Goal: Task Accomplishment & Management: Complete application form

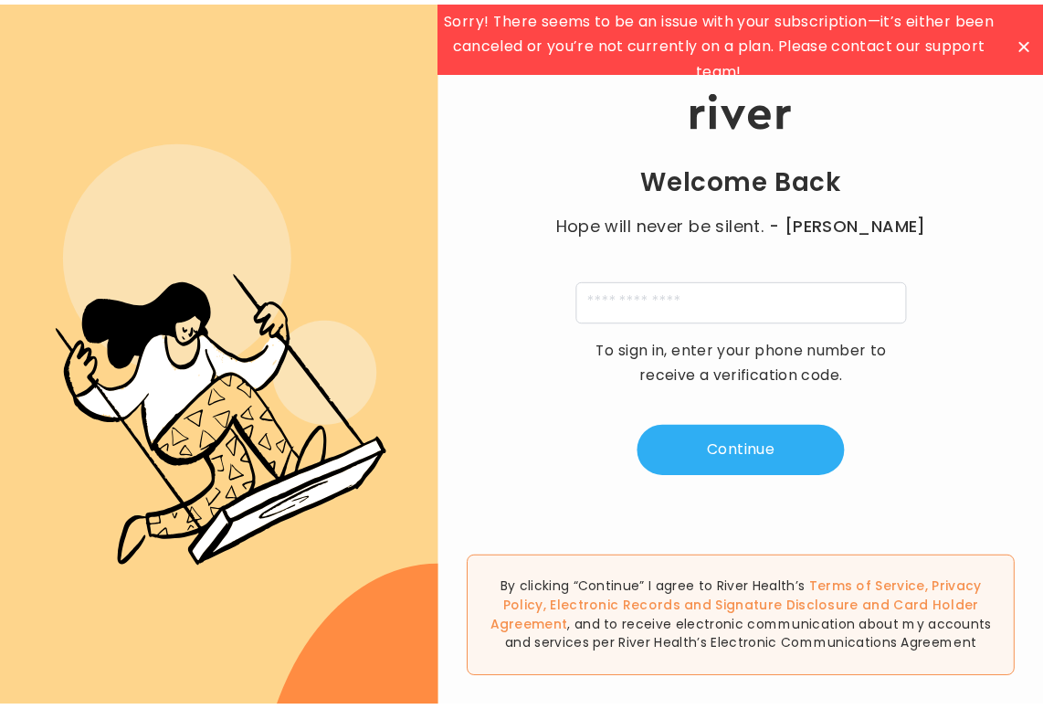
scroll to position [15, 0]
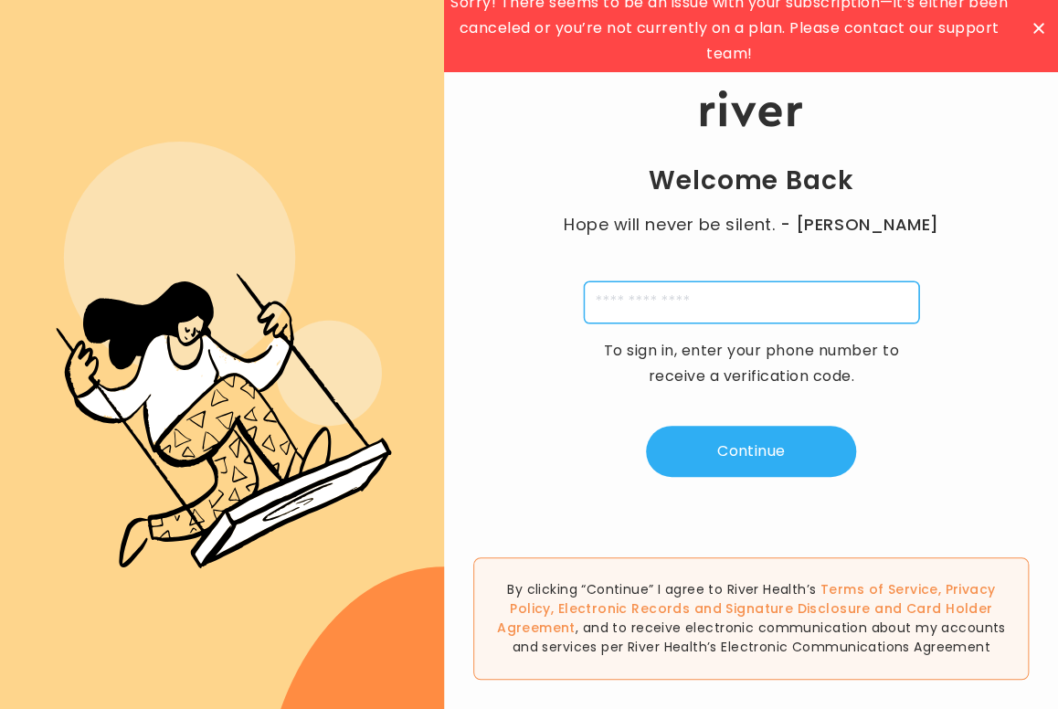
click at [710, 303] on input "tel" at bounding box center [751, 302] width 335 height 42
type input "**********"
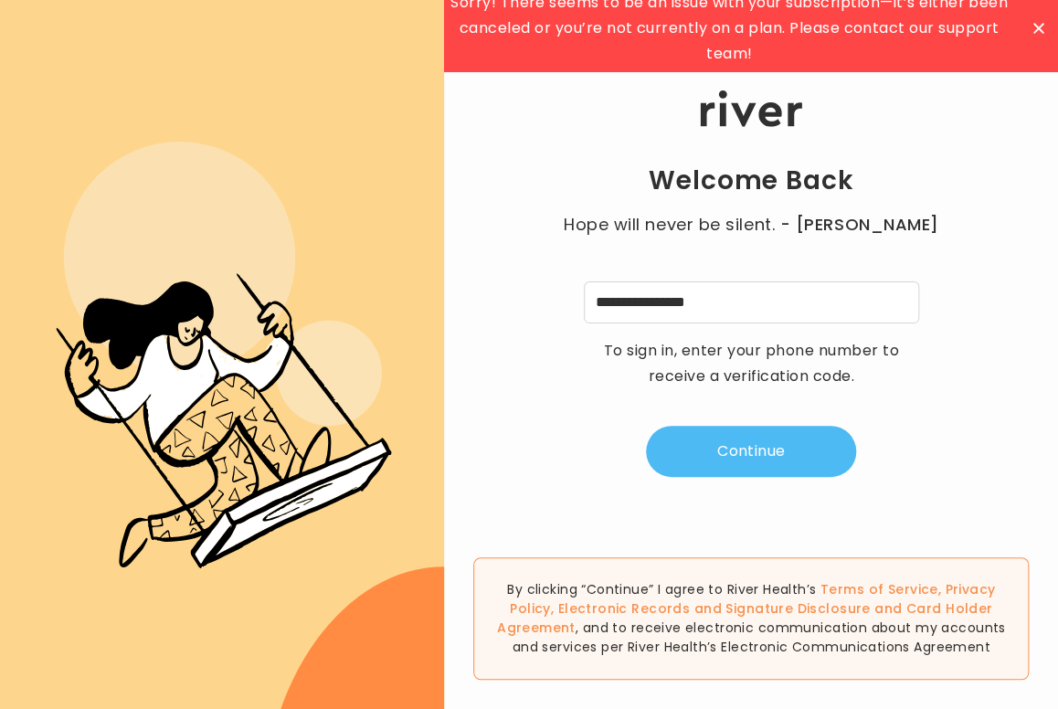
click at [770, 455] on button "Continue" at bounding box center [751, 451] width 210 height 51
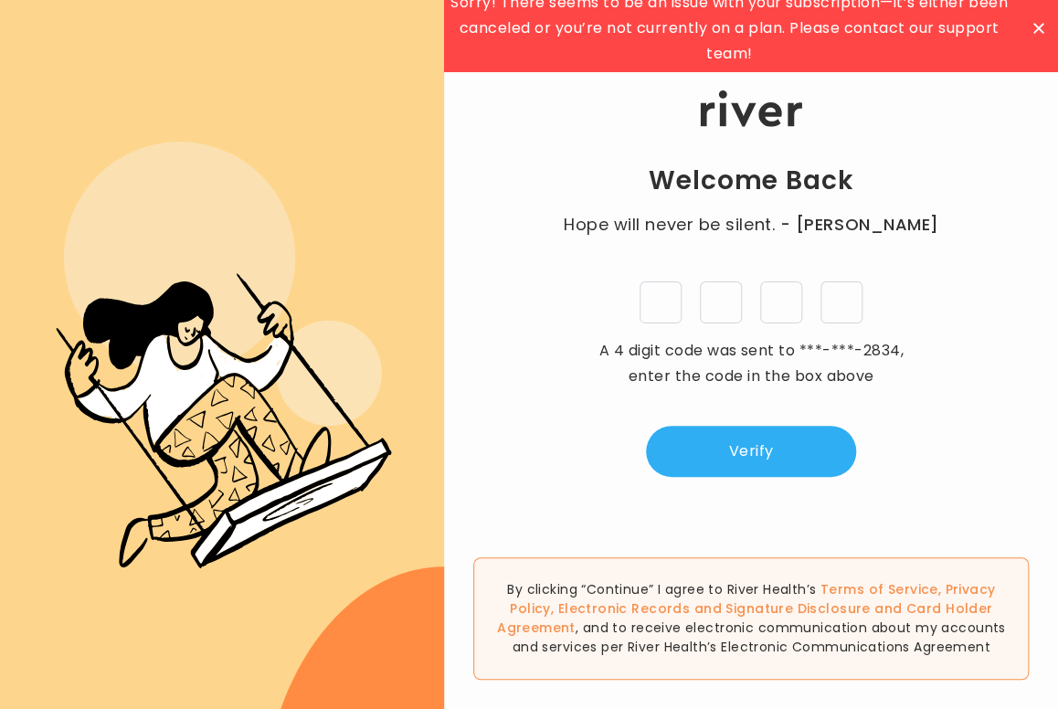
type input "*"
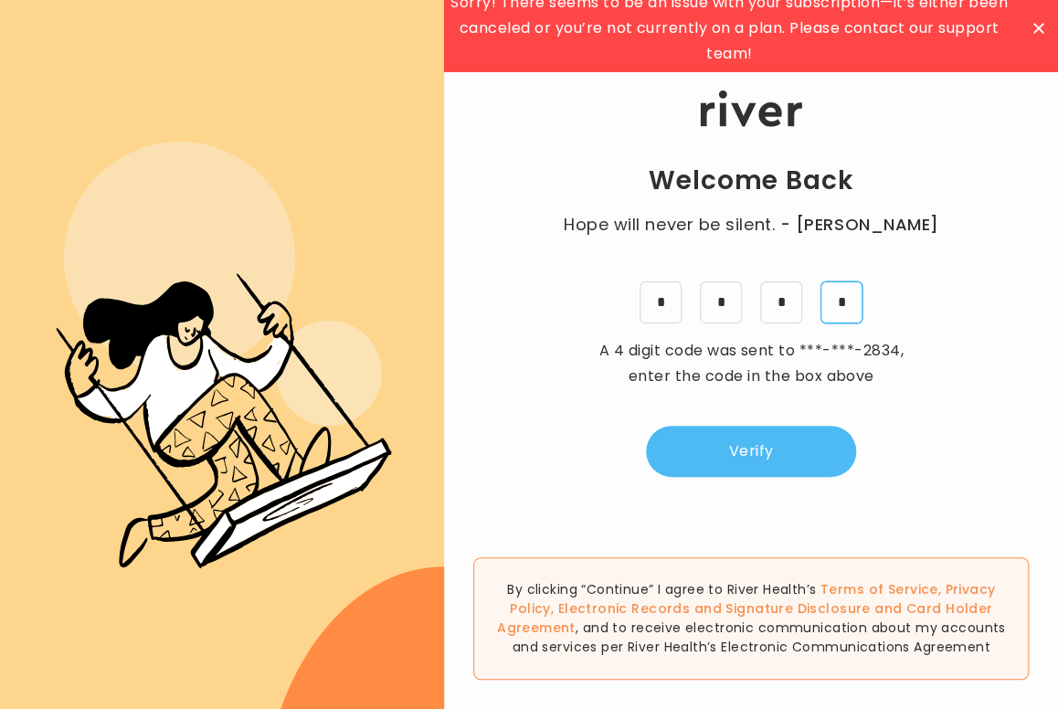
type input "*"
click at [739, 457] on button "Verify" at bounding box center [751, 451] width 210 height 51
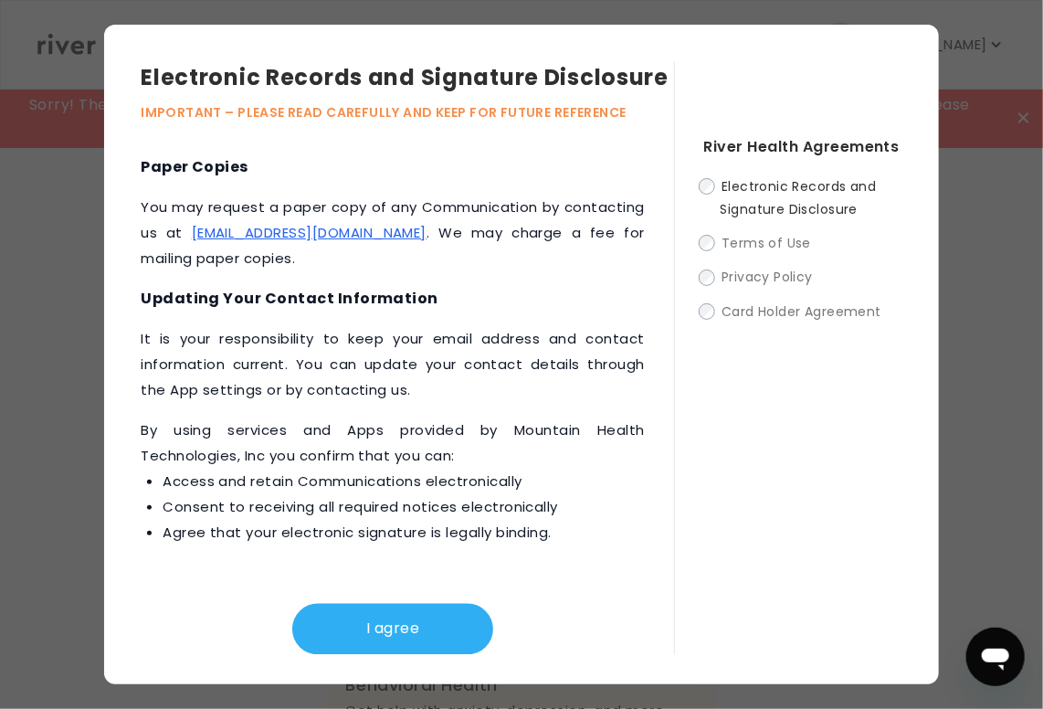
scroll to position [1079, 0]
click at [402, 638] on button "I agree" at bounding box center [392, 629] width 201 height 51
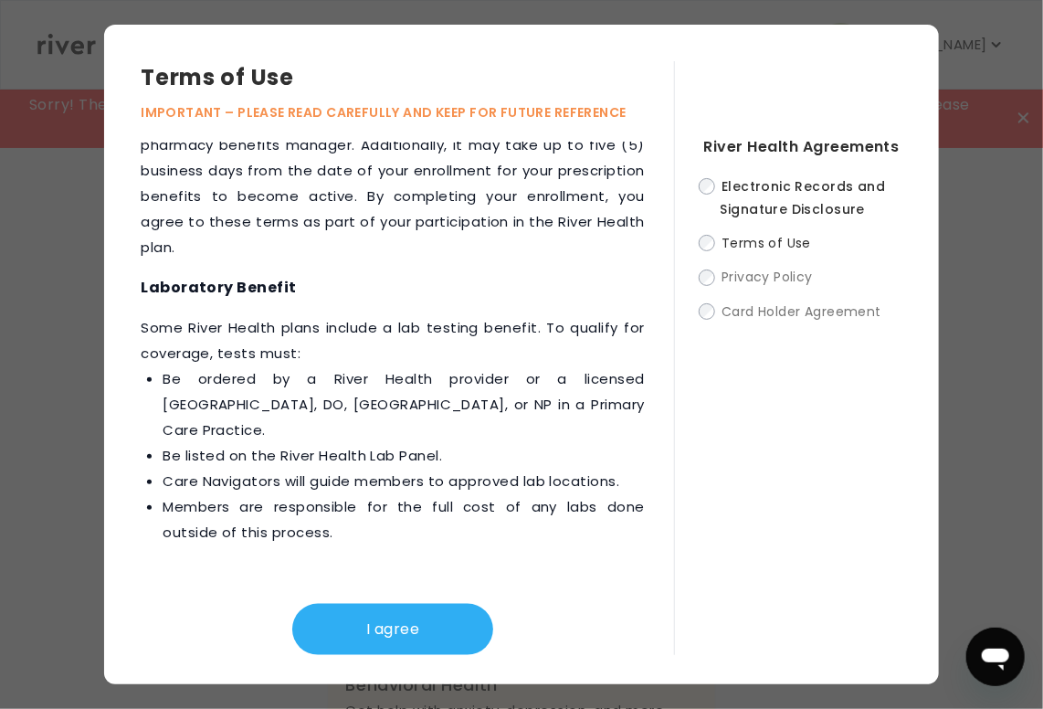
scroll to position [3245, 0]
click at [382, 624] on button "I agree" at bounding box center [392, 629] width 201 height 51
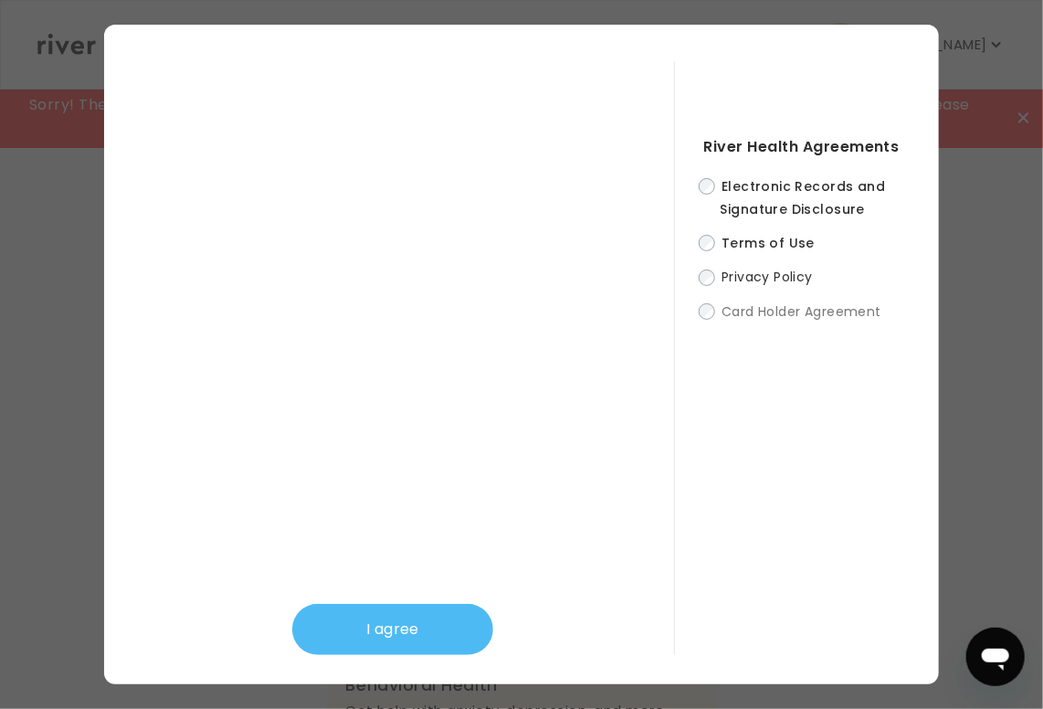
click at [422, 639] on button "I agree" at bounding box center [392, 629] width 201 height 51
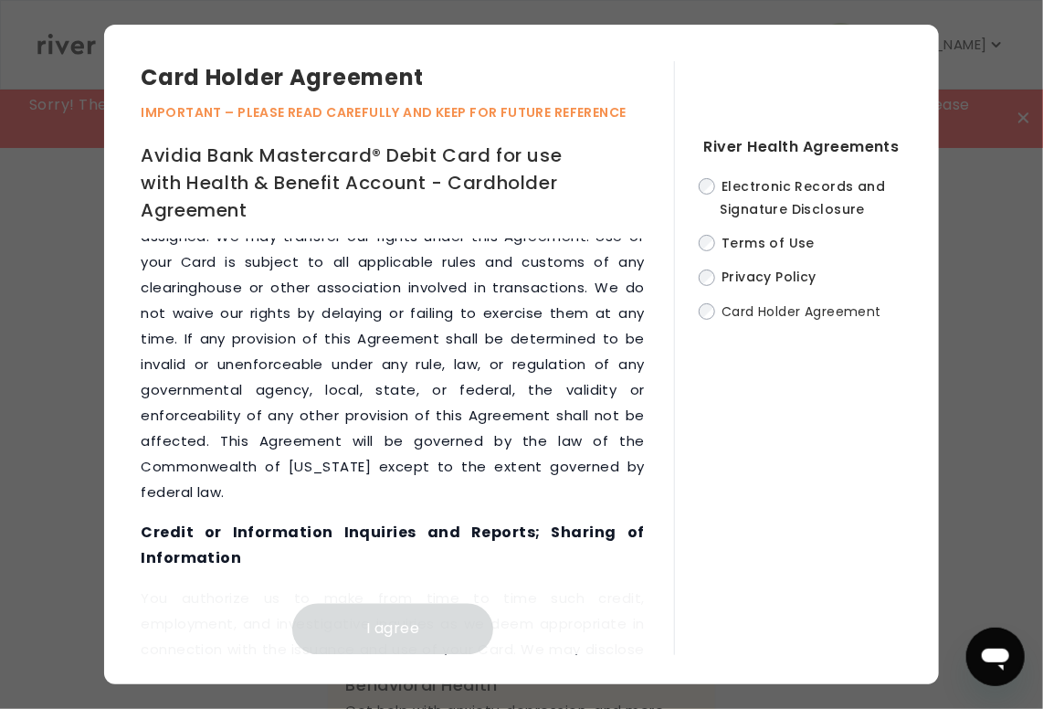
scroll to position [12317, 0]
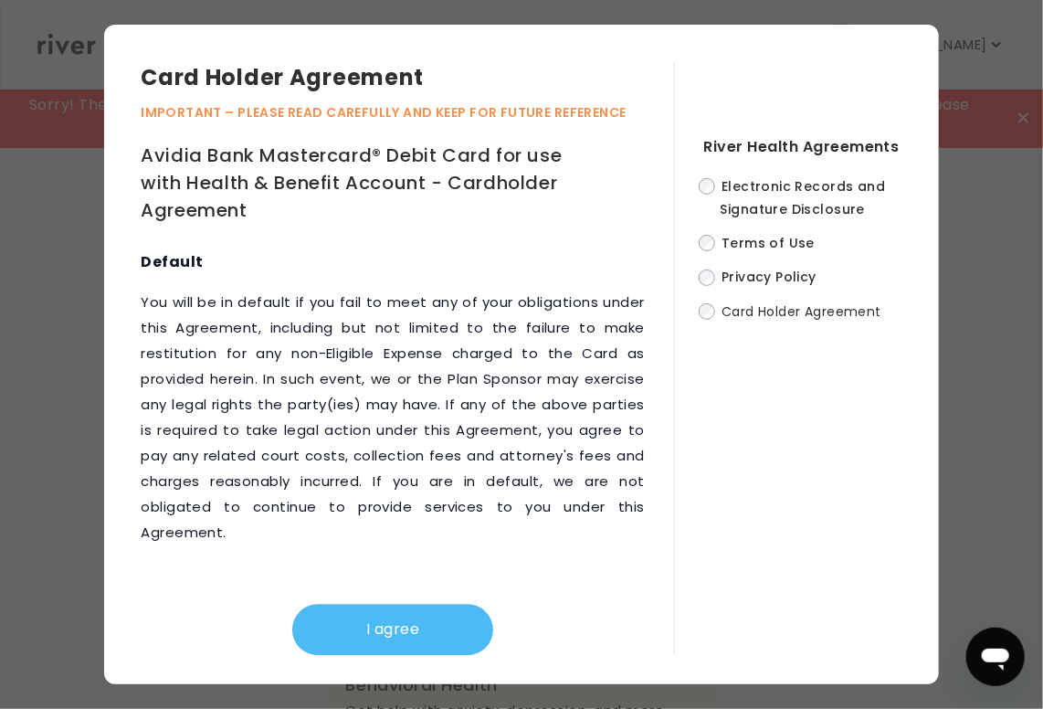
click at [382, 614] on button "I agree" at bounding box center [392, 629] width 201 height 51
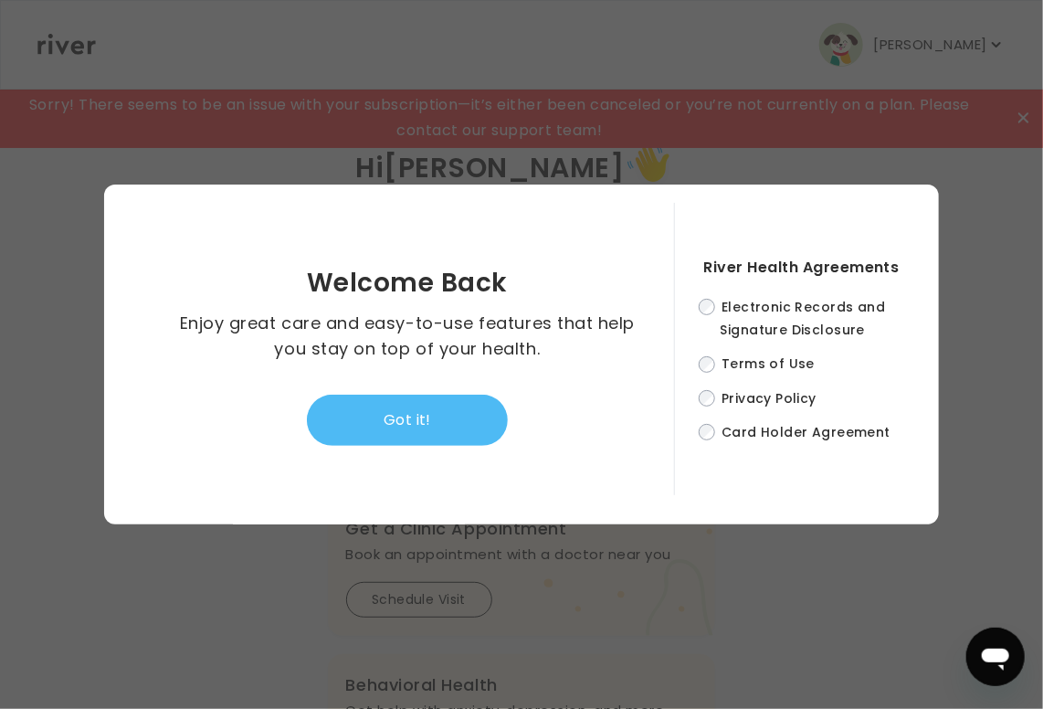
click at [392, 428] on button "Got it!" at bounding box center [407, 420] width 201 height 51
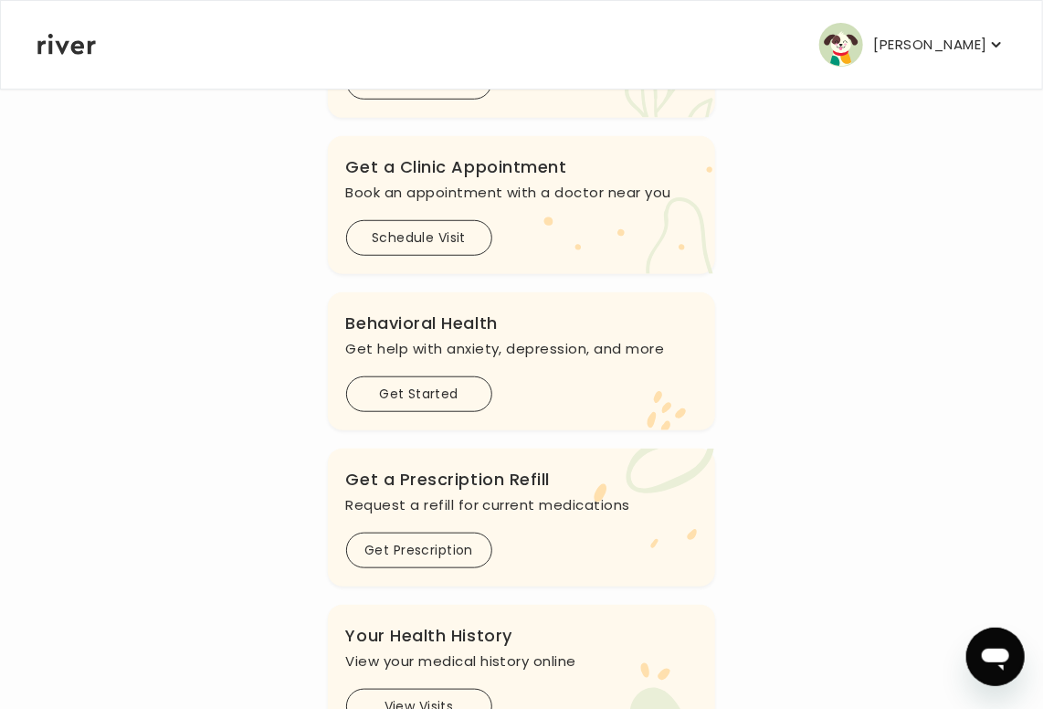
scroll to position [635, 0]
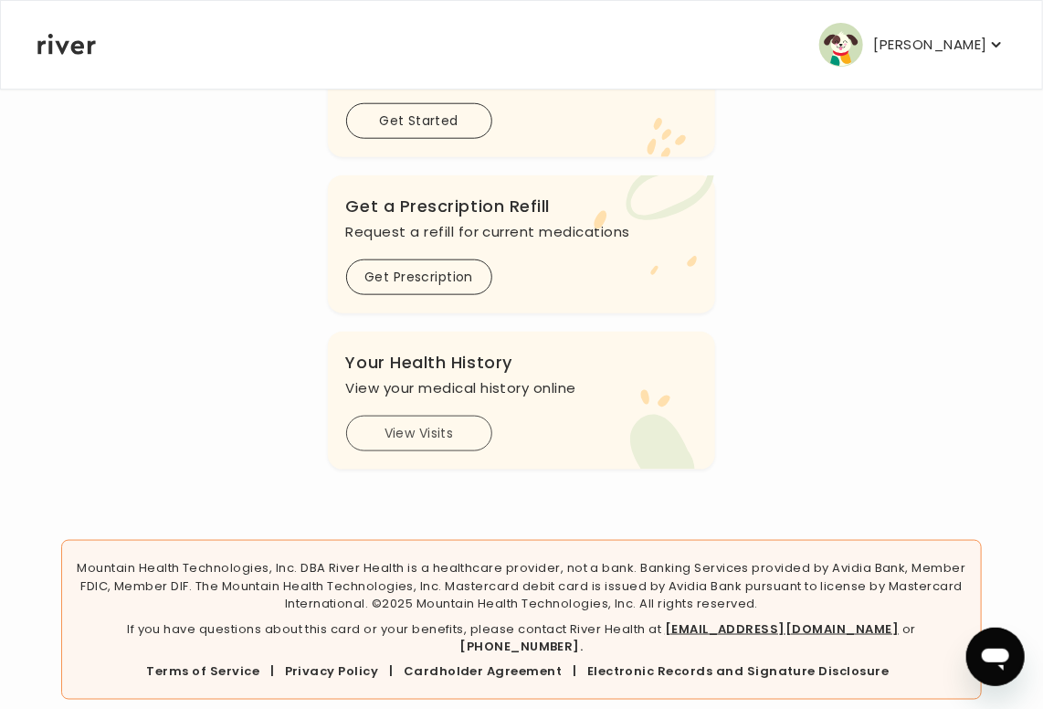
click at [427, 416] on button "View Visits" at bounding box center [419, 434] width 146 height 36
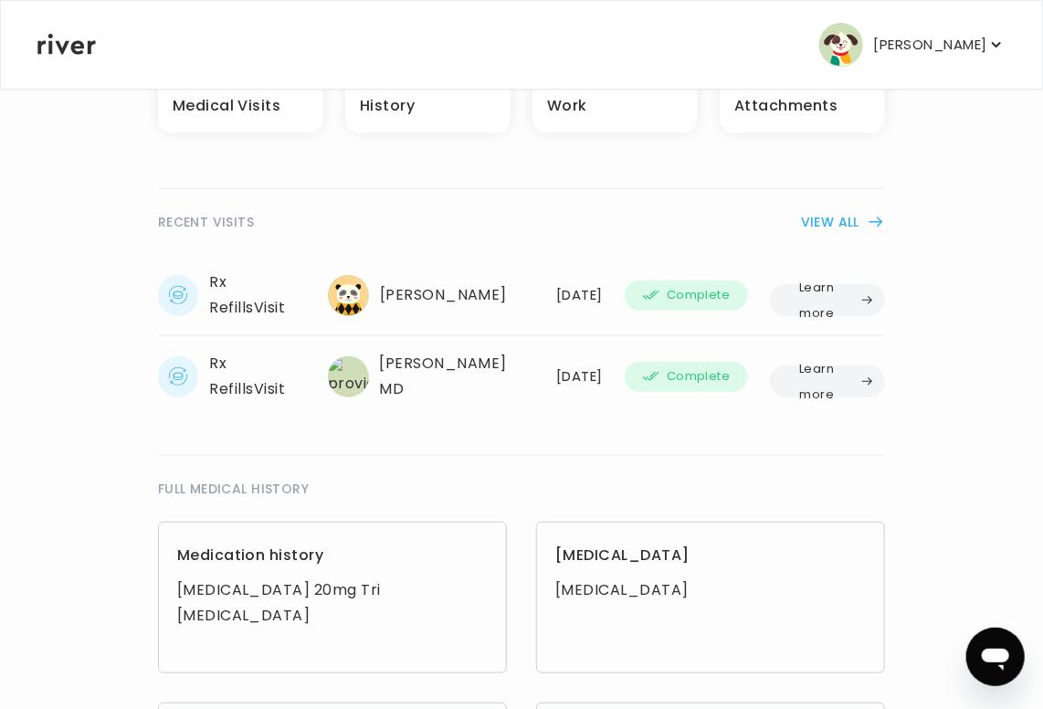
scroll to position [300, 0]
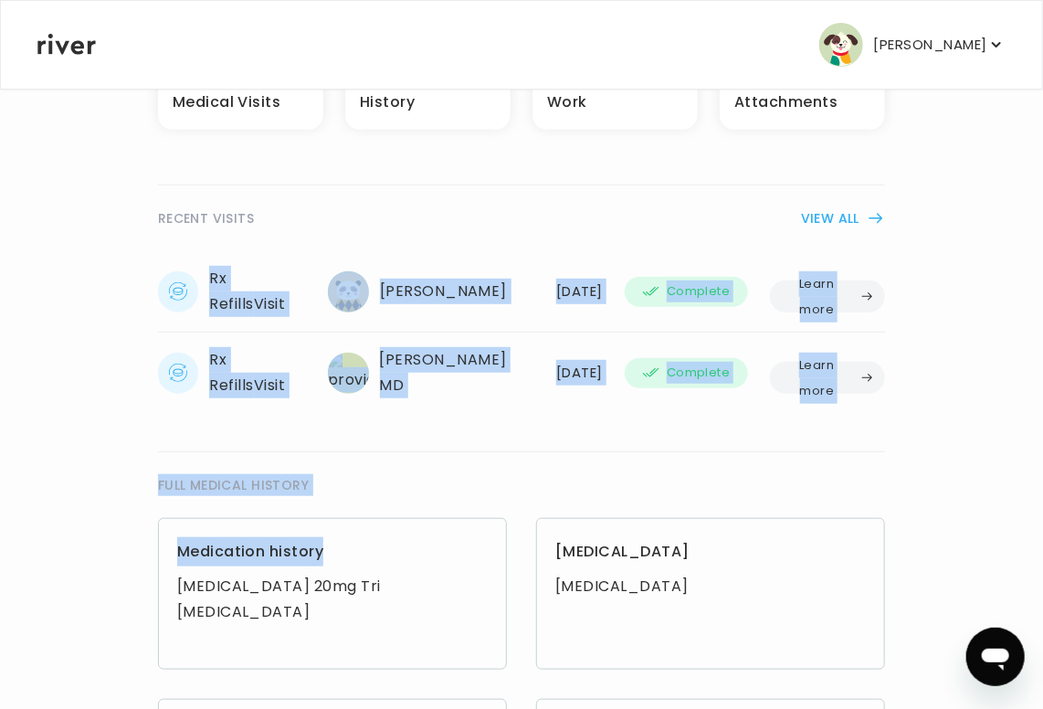
drag, startPoint x: 427, startPoint y: 566, endPoint x: 985, endPoint y: 373, distance: 590.7
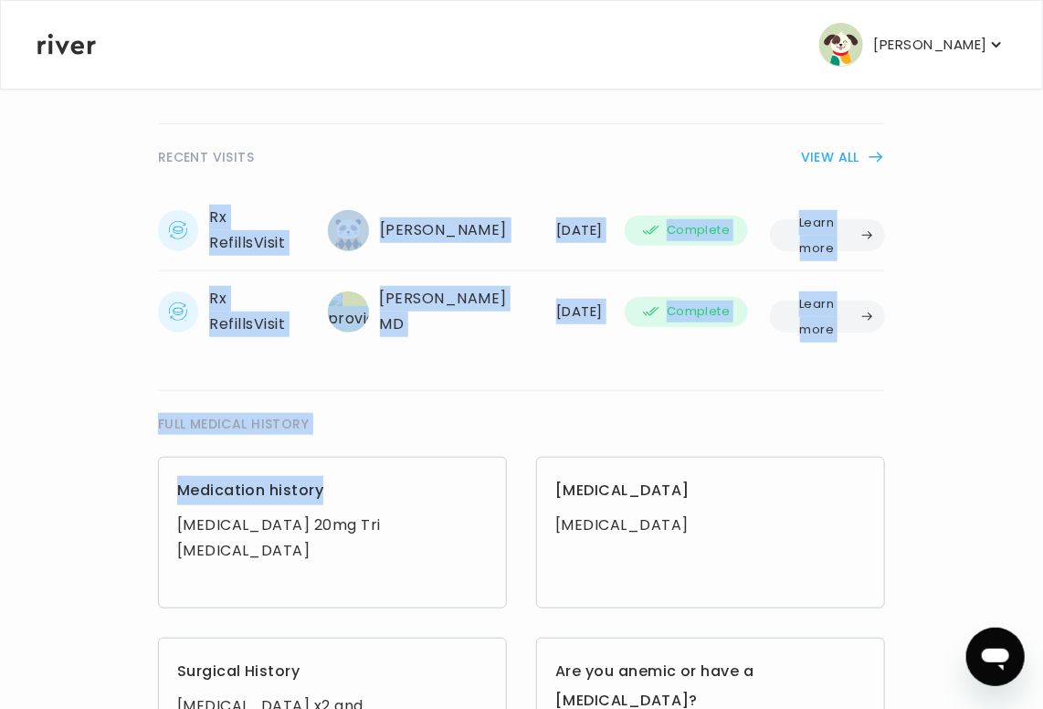
scroll to position [347, 0]
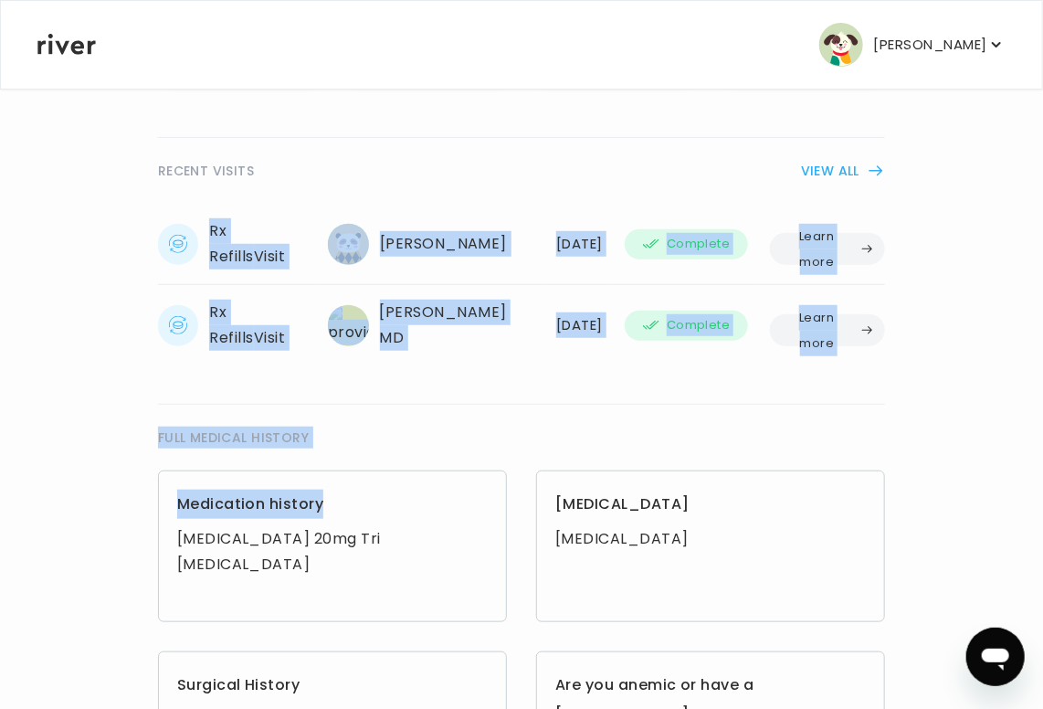
click at [851, 332] on button "Learn more" at bounding box center [827, 330] width 115 height 32
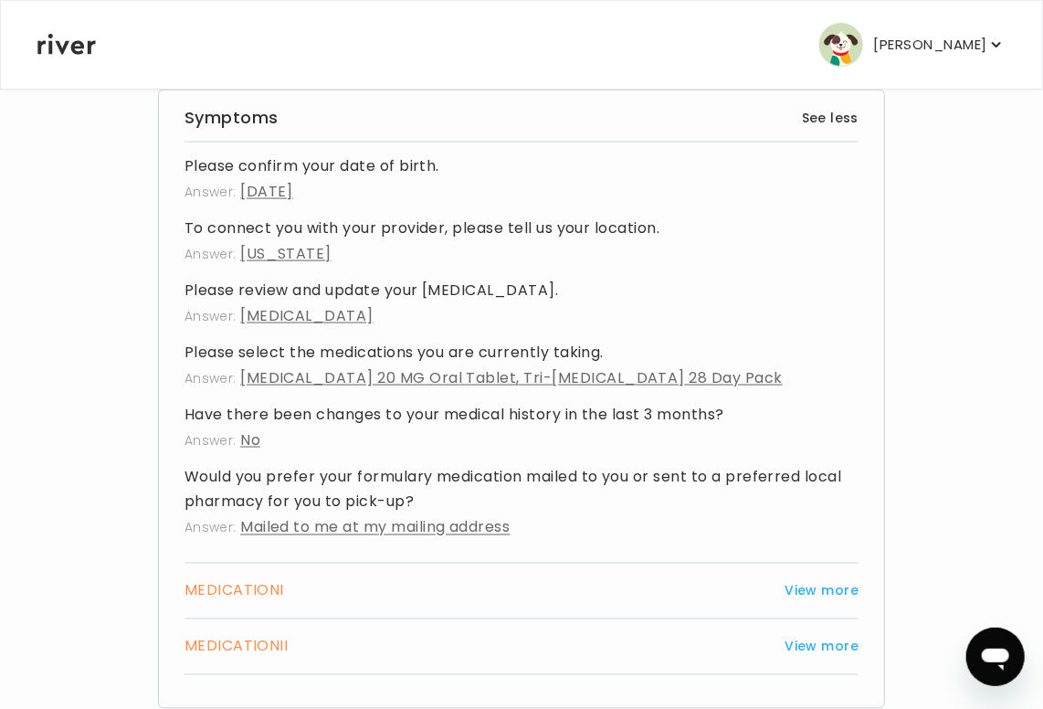
scroll to position [870, 0]
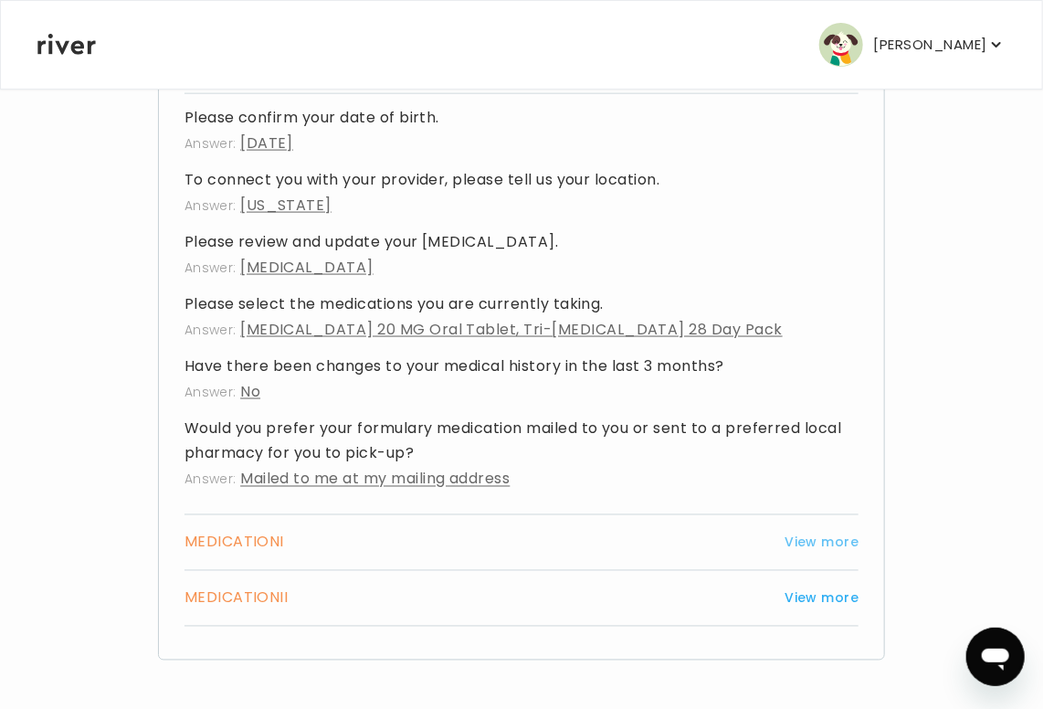
click at [816, 537] on button "View more" at bounding box center [822, 543] width 74 height 22
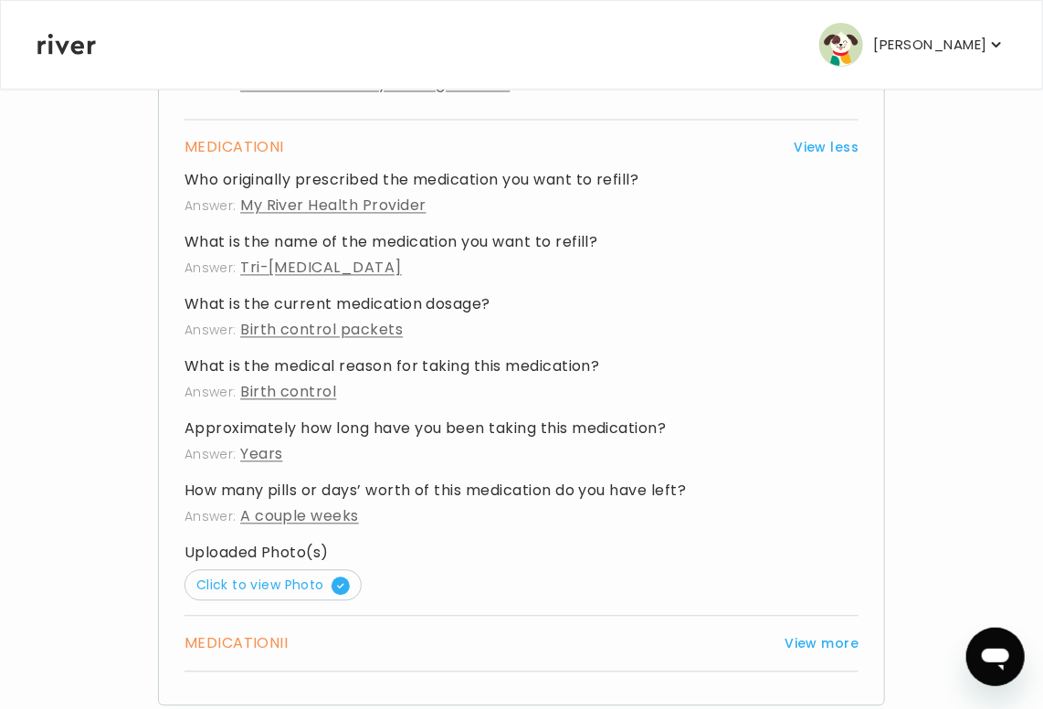
scroll to position [1310, 0]
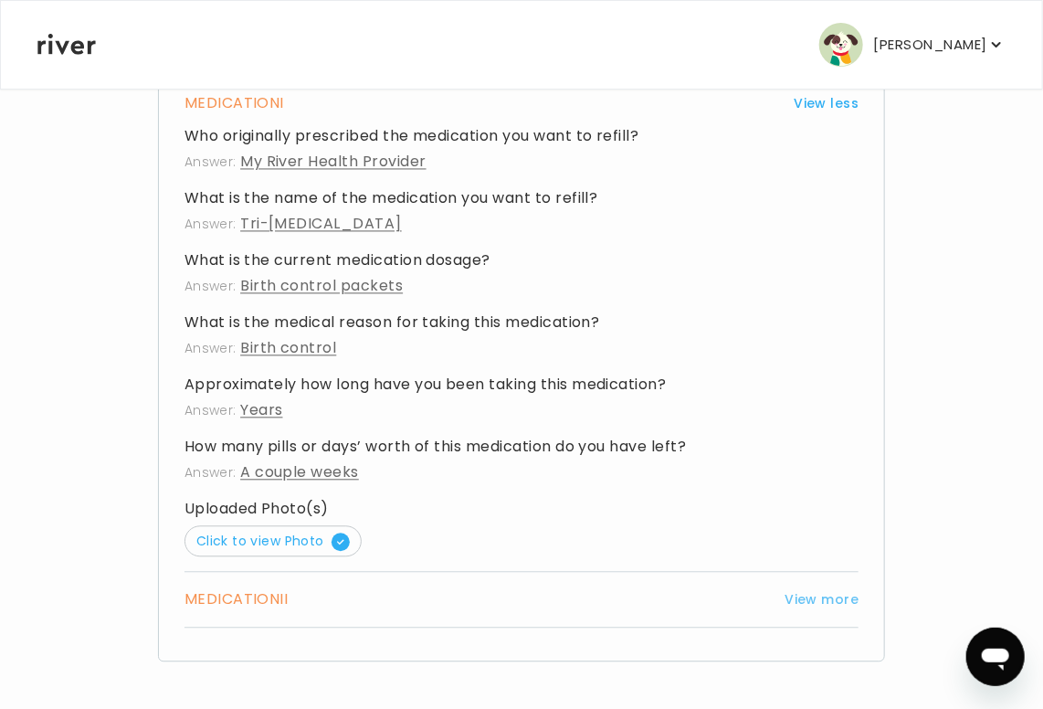
click at [819, 589] on button "View more" at bounding box center [822, 599] width 74 height 22
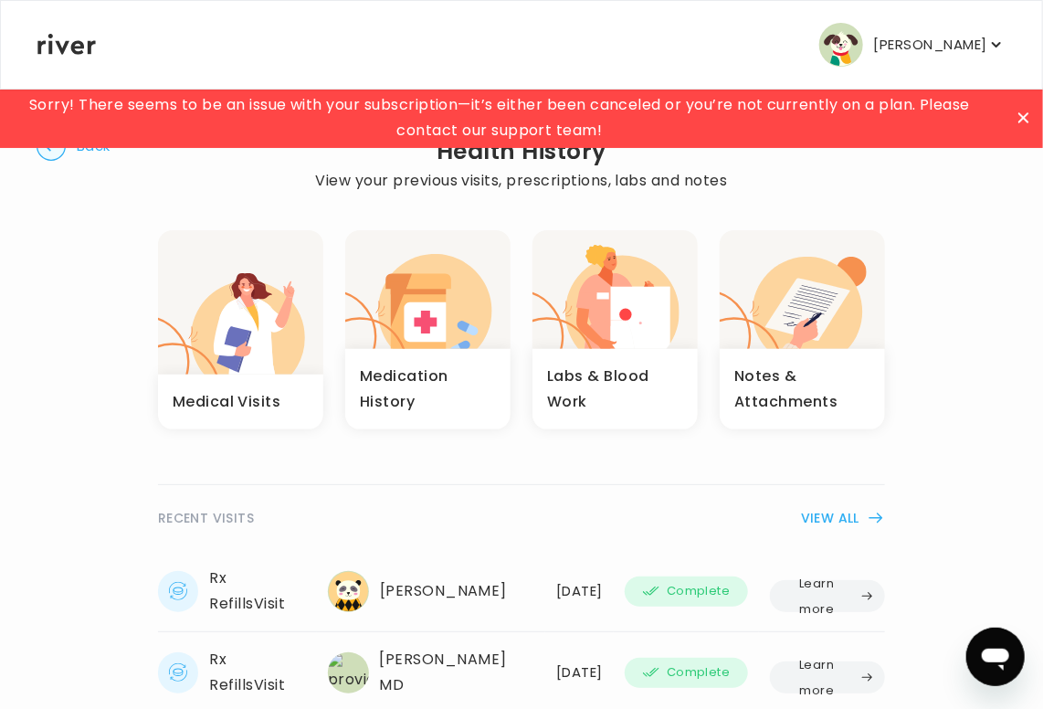
click at [390, 359] on div "Medication History" at bounding box center [427, 389] width 165 height 80
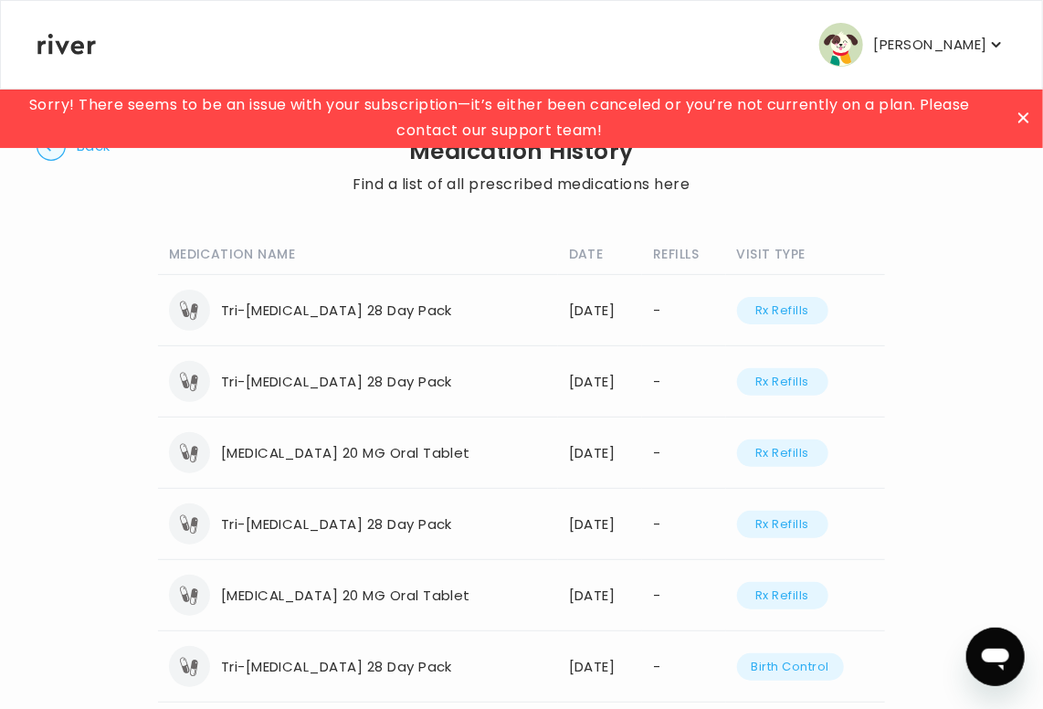
click at [814, 457] on button "Rx Refills" at bounding box center [782, 452] width 91 height 27
click at [816, 454] on button "Rx Refills" at bounding box center [782, 452] width 91 height 27
click at [1025, 117] on icon at bounding box center [1023, 117] width 10 height 10
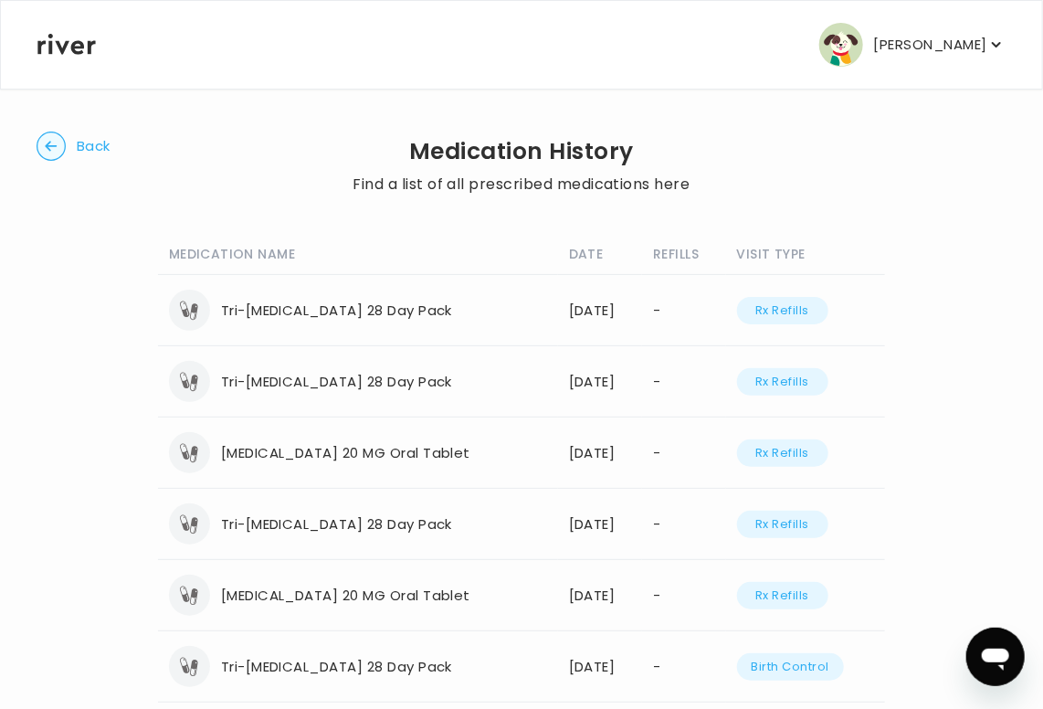
click at [49, 139] on circle "button" at bounding box center [51, 146] width 28 height 28
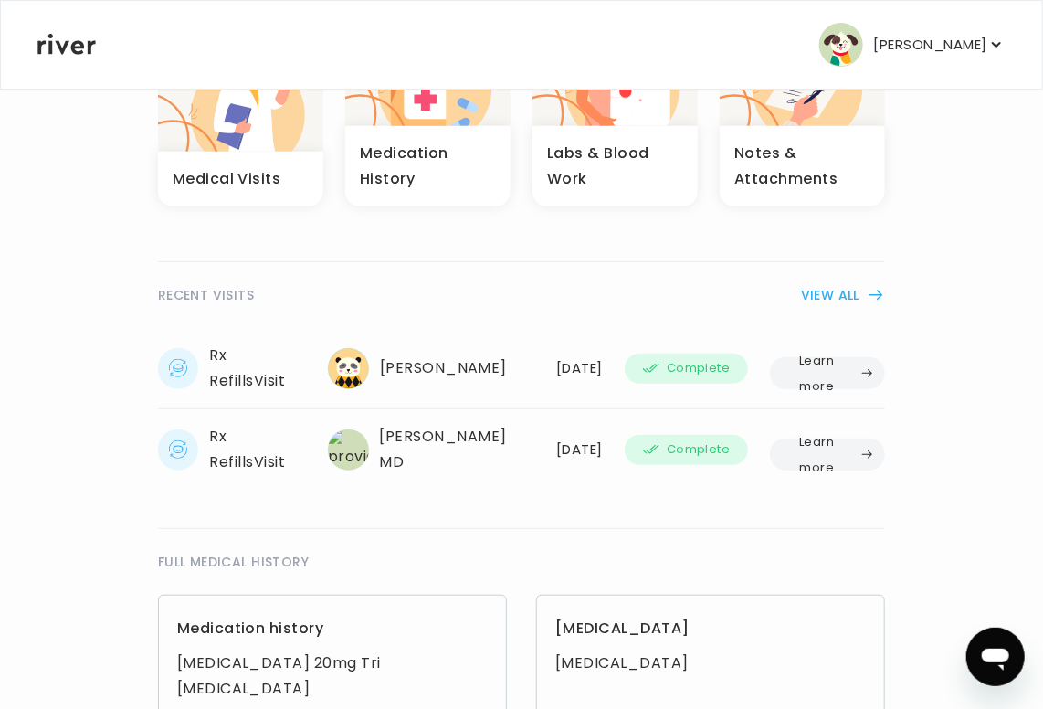
scroll to position [227, 0]
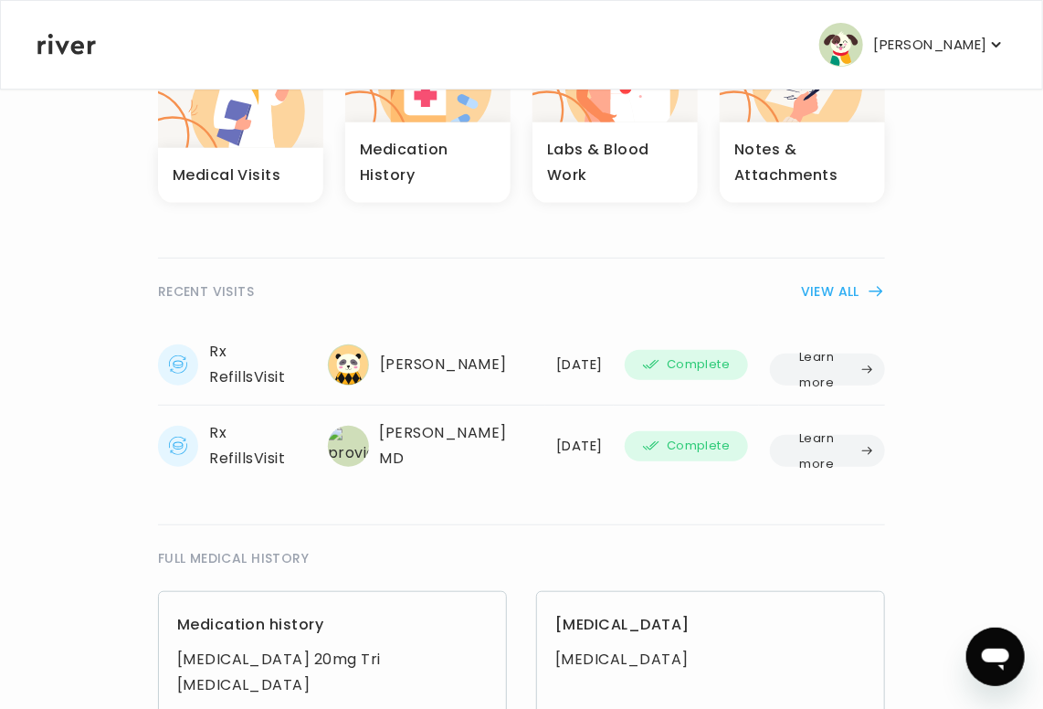
click at [833, 290] on button "VIEW ALL" at bounding box center [843, 291] width 84 height 22
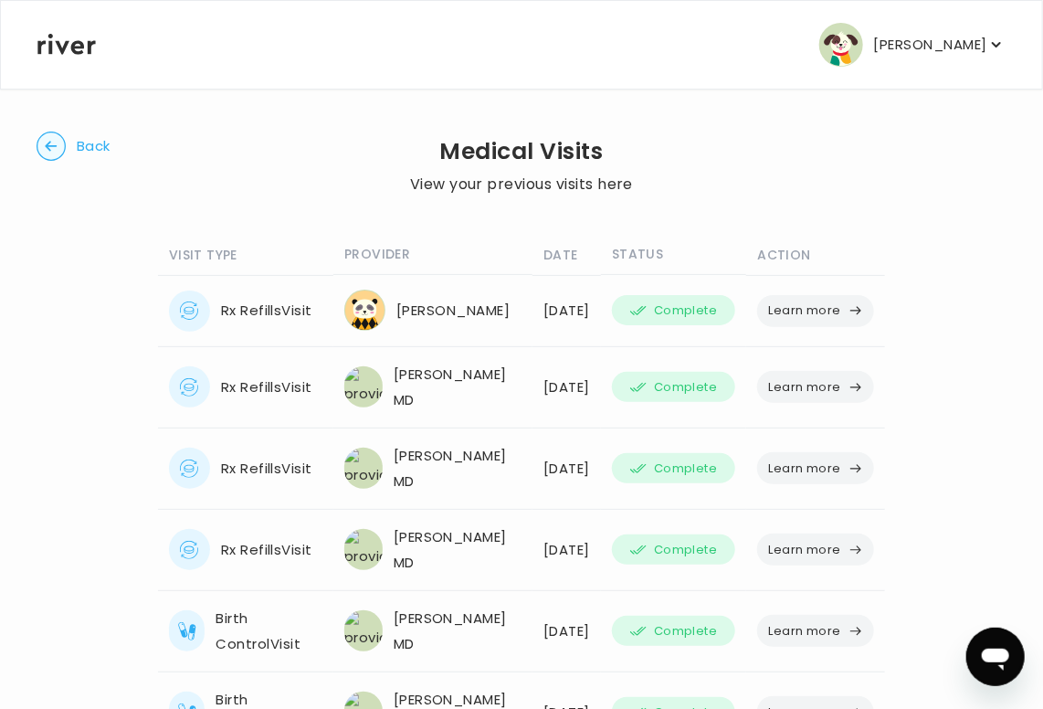
click at [800, 484] on button "Learn more" at bounding box center [815, 468] width 117 height 32
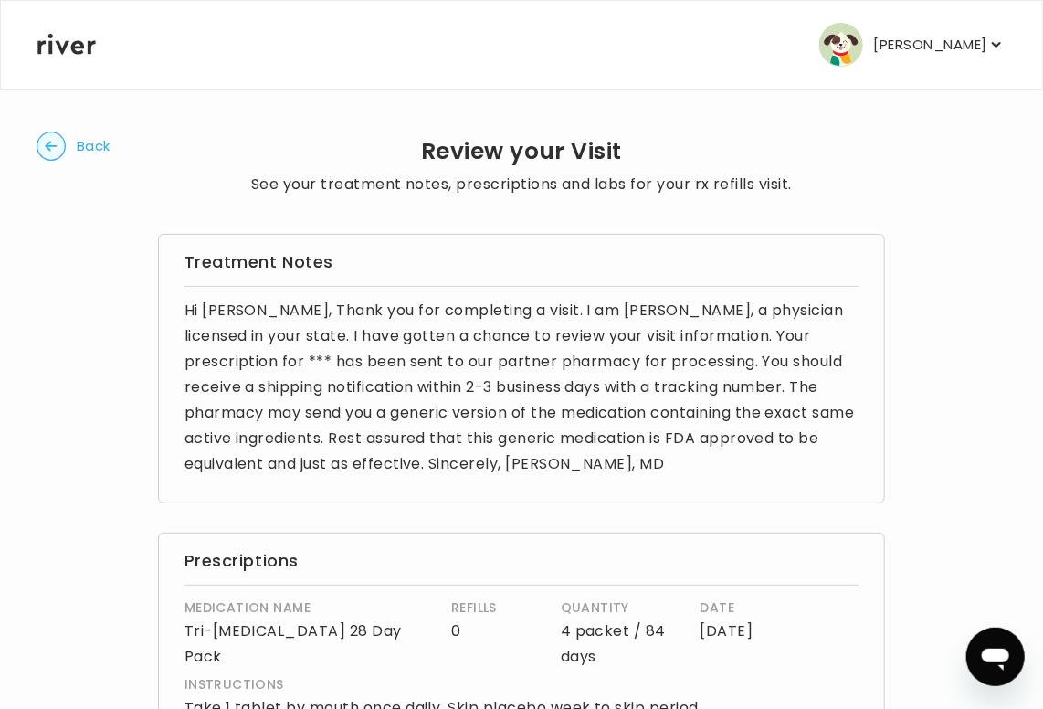
click at [52, 146] on icon "button" at bounding box center [51, 146] width 12 height 10
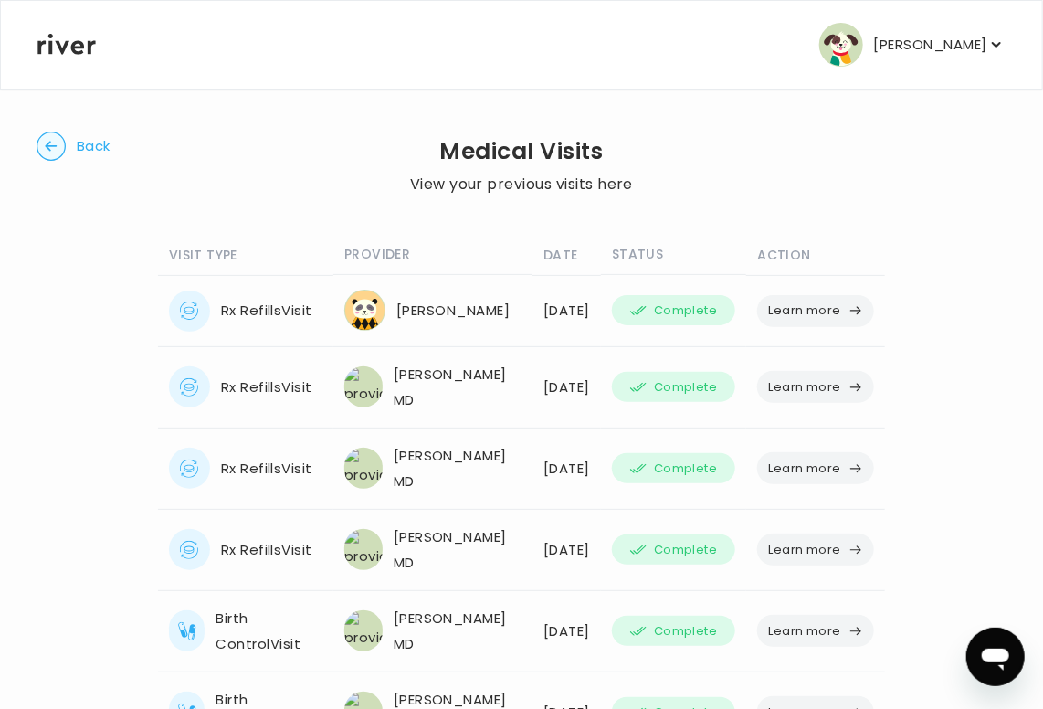
click at [781, 556] on button "Learn more" at bounding box center [815, 549] width 117 height 32
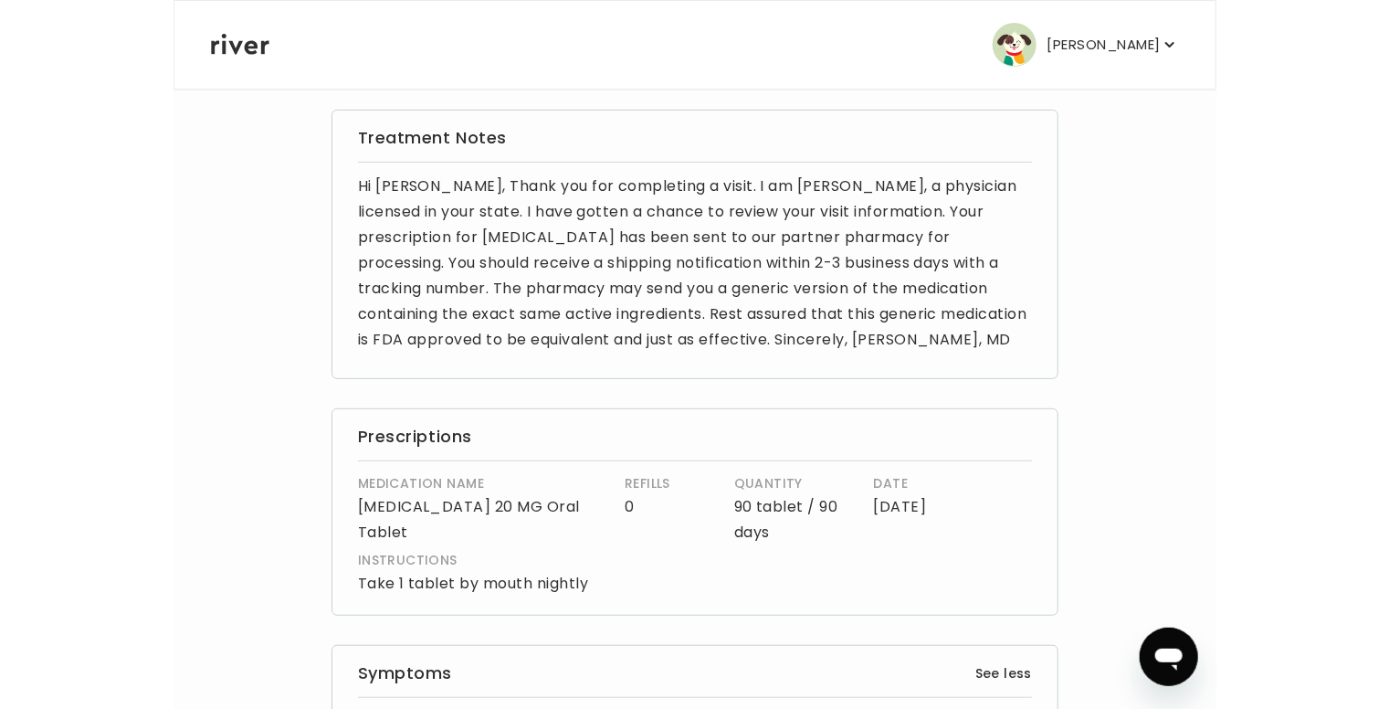
scroll to position [126, 0]
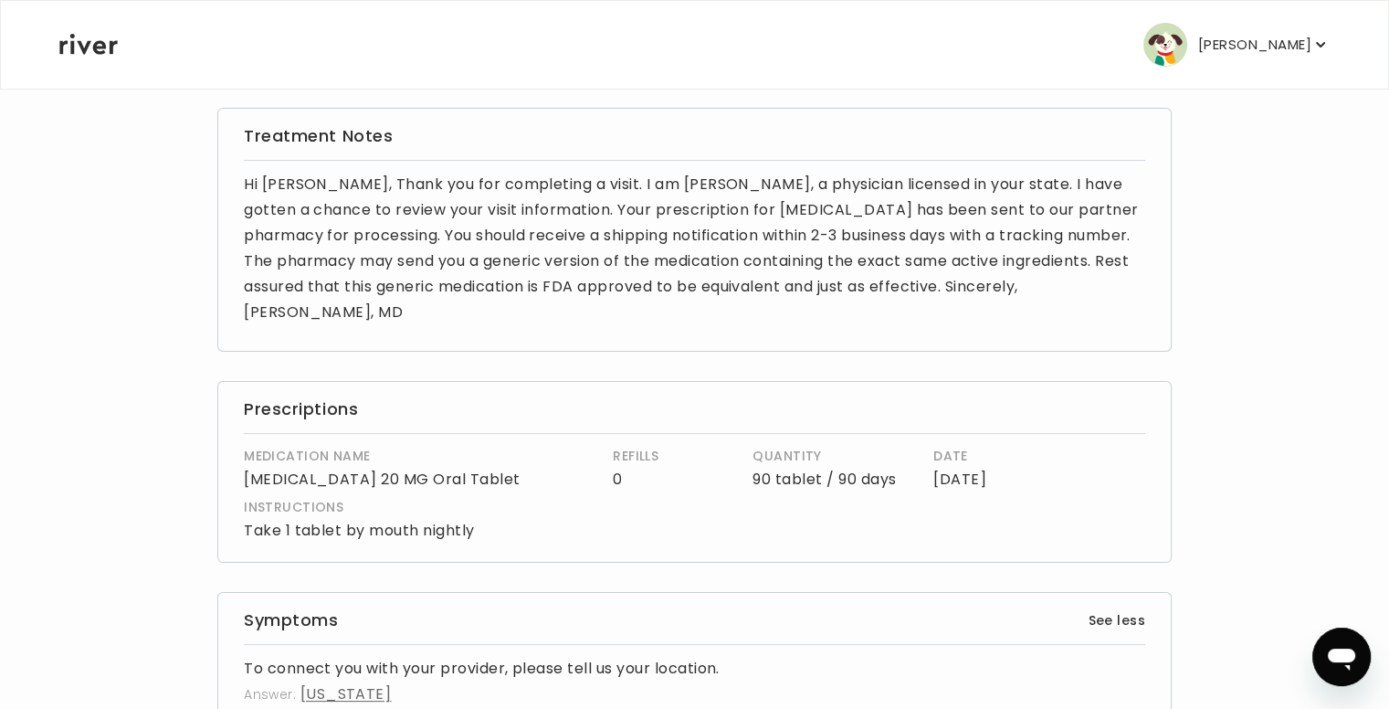
click at [70, 47] on icon at bounding box center [88, 44] width 58 height 21
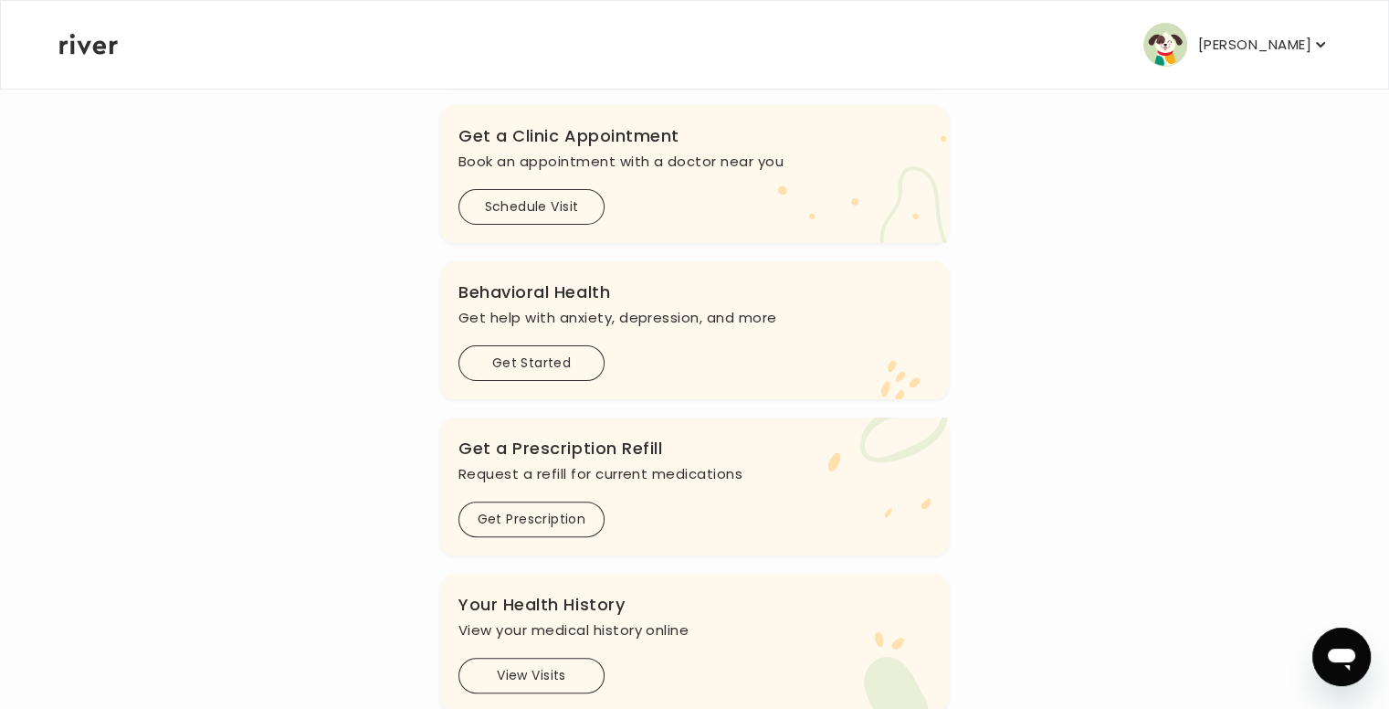
scroll to position [448, 0]
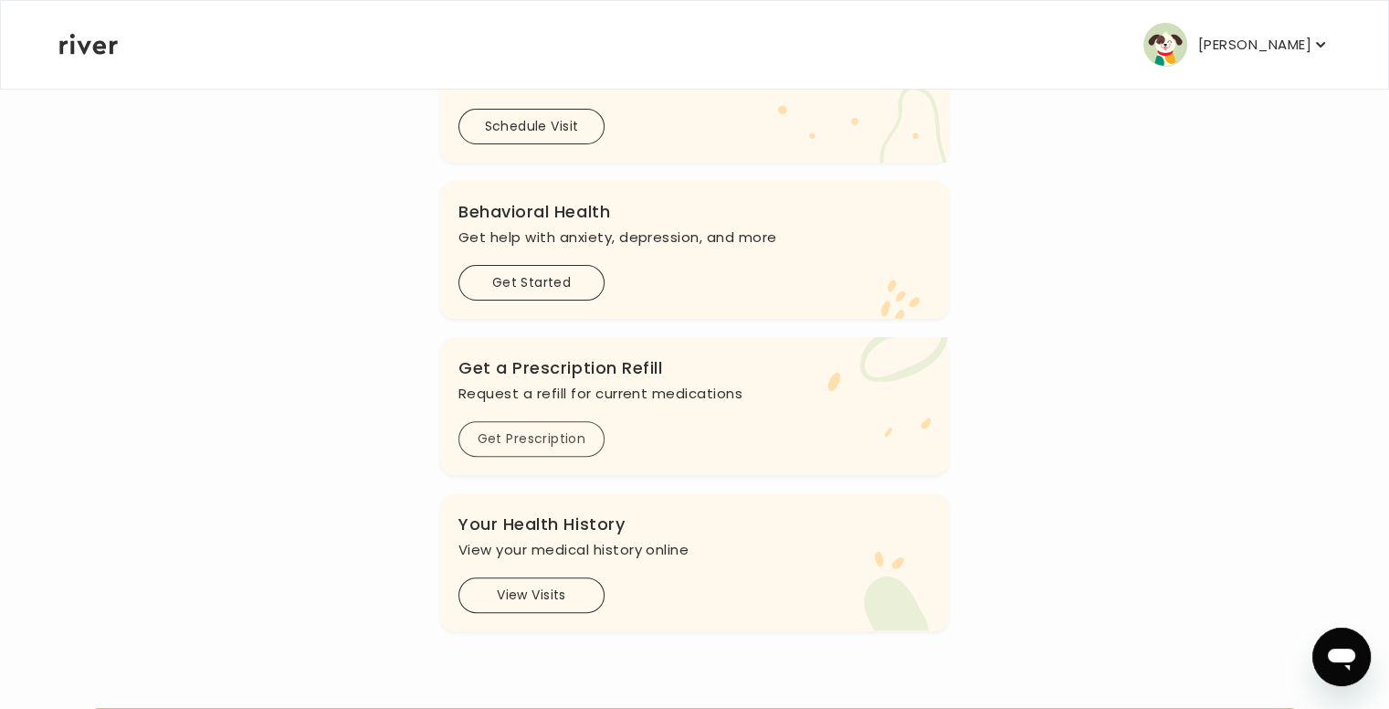
click at [541, 431] on button "Get Prescription" at bounding box center [532, 439] width 146 height 36
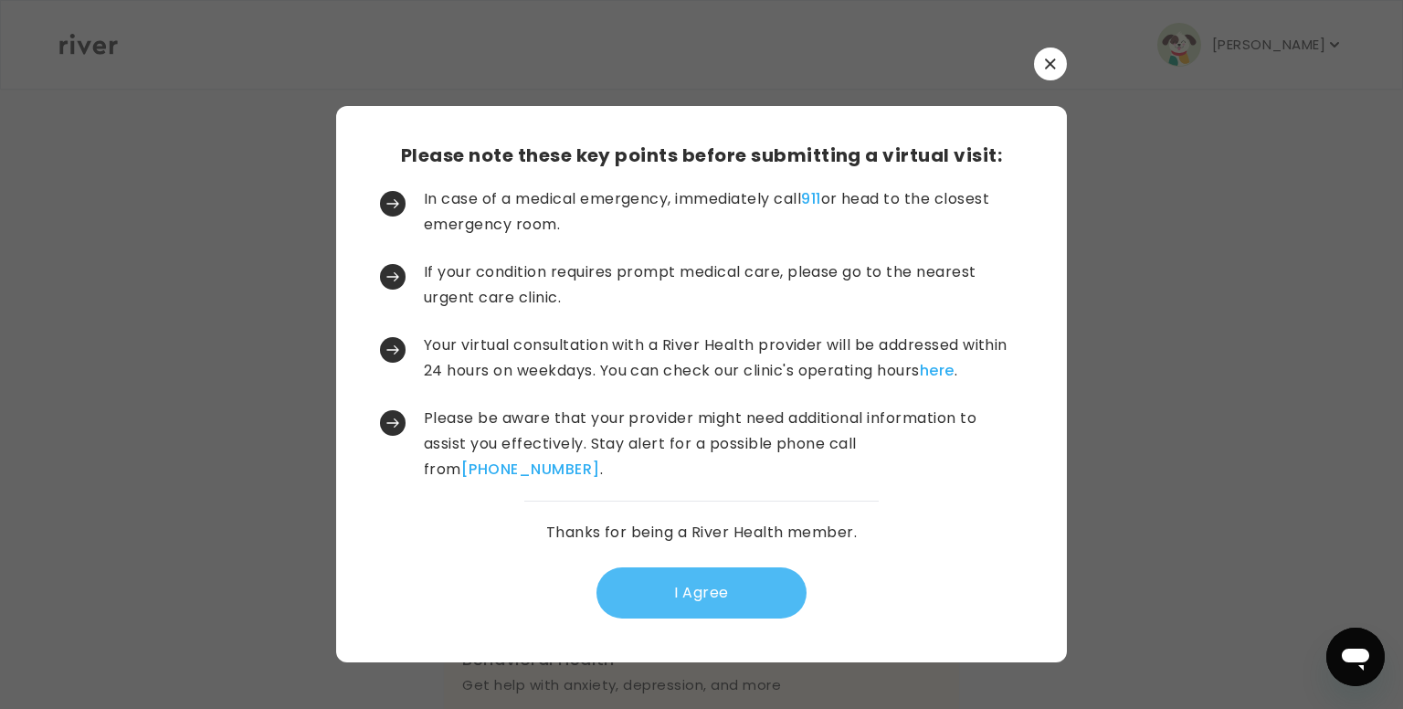
click at [666, 583] on button "I Agree" at bounding box center [701, 592] width 210 height 51
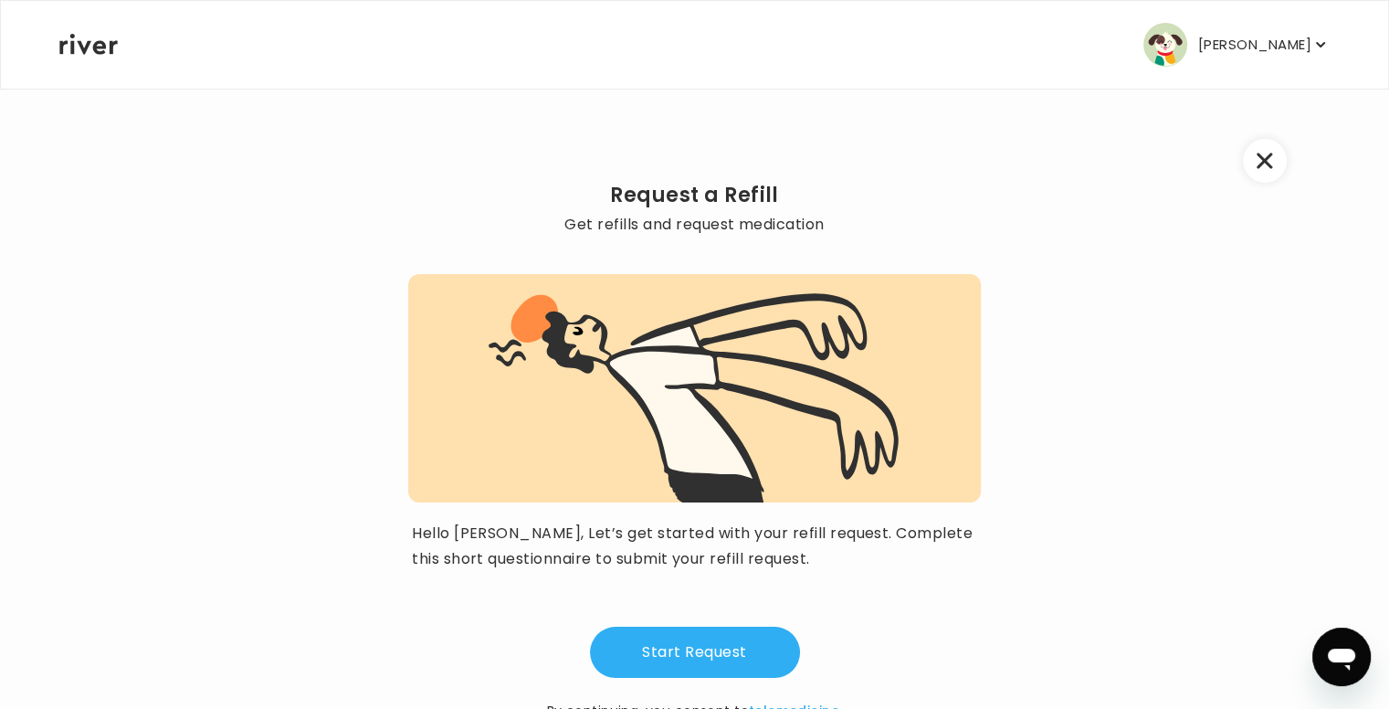
scroll to position [64, 0]
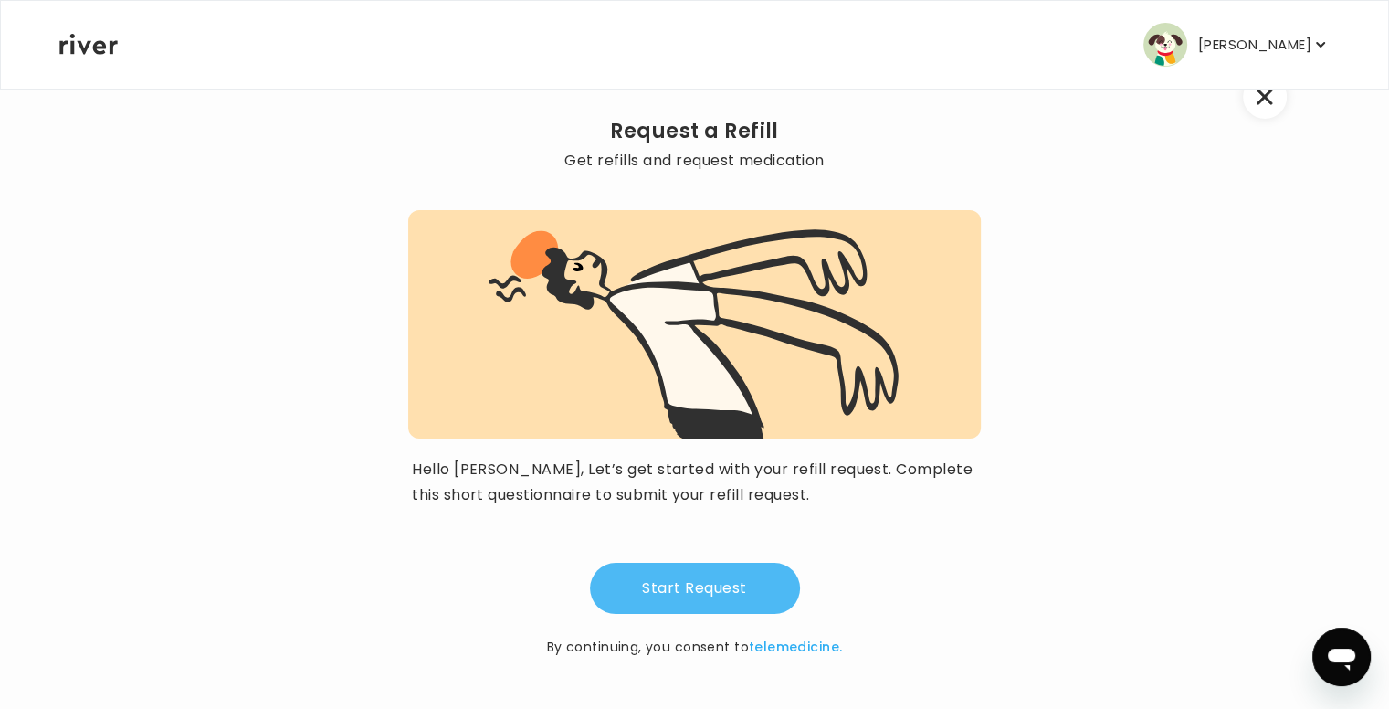
click at [688, 597] on button "Start Request" at bounding box center [695, 588] width 210 height 51
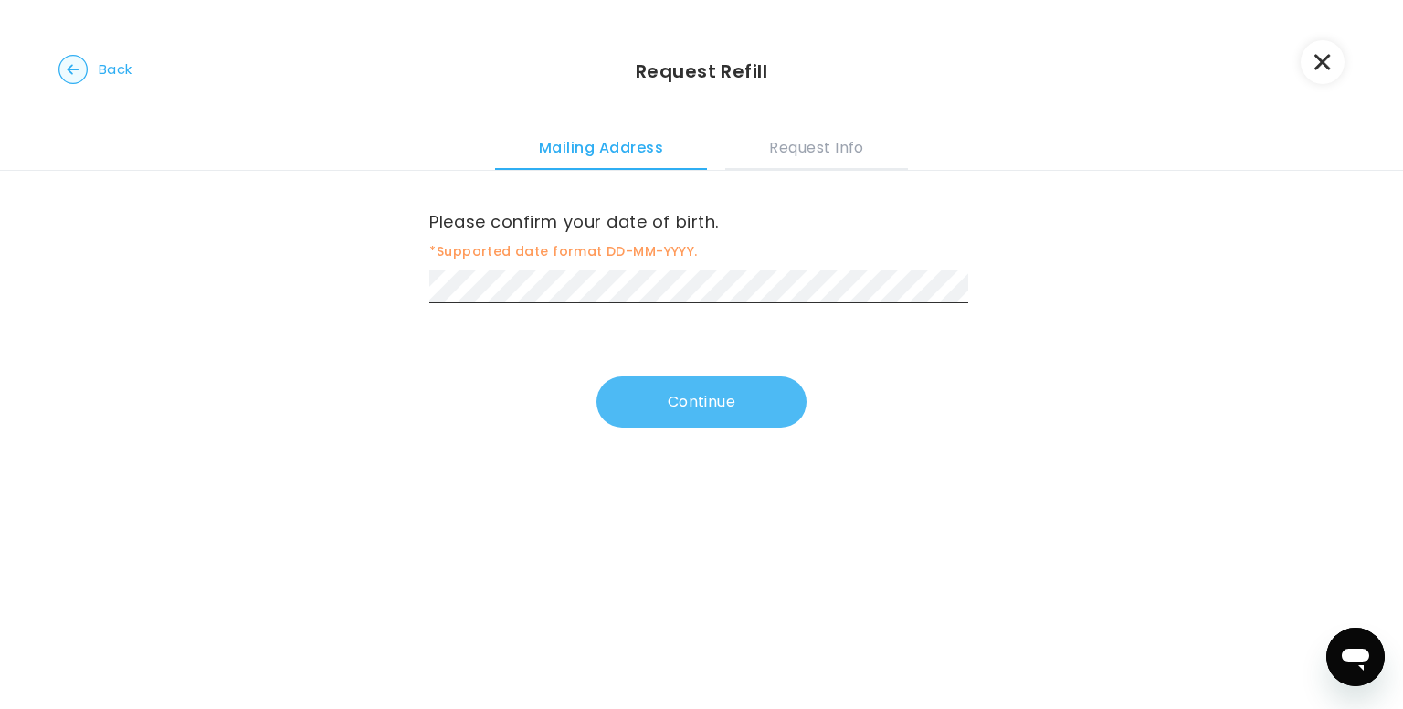
click at [707, 409] on button "Continue" at bounding box center [701, 401] width 210 height 51
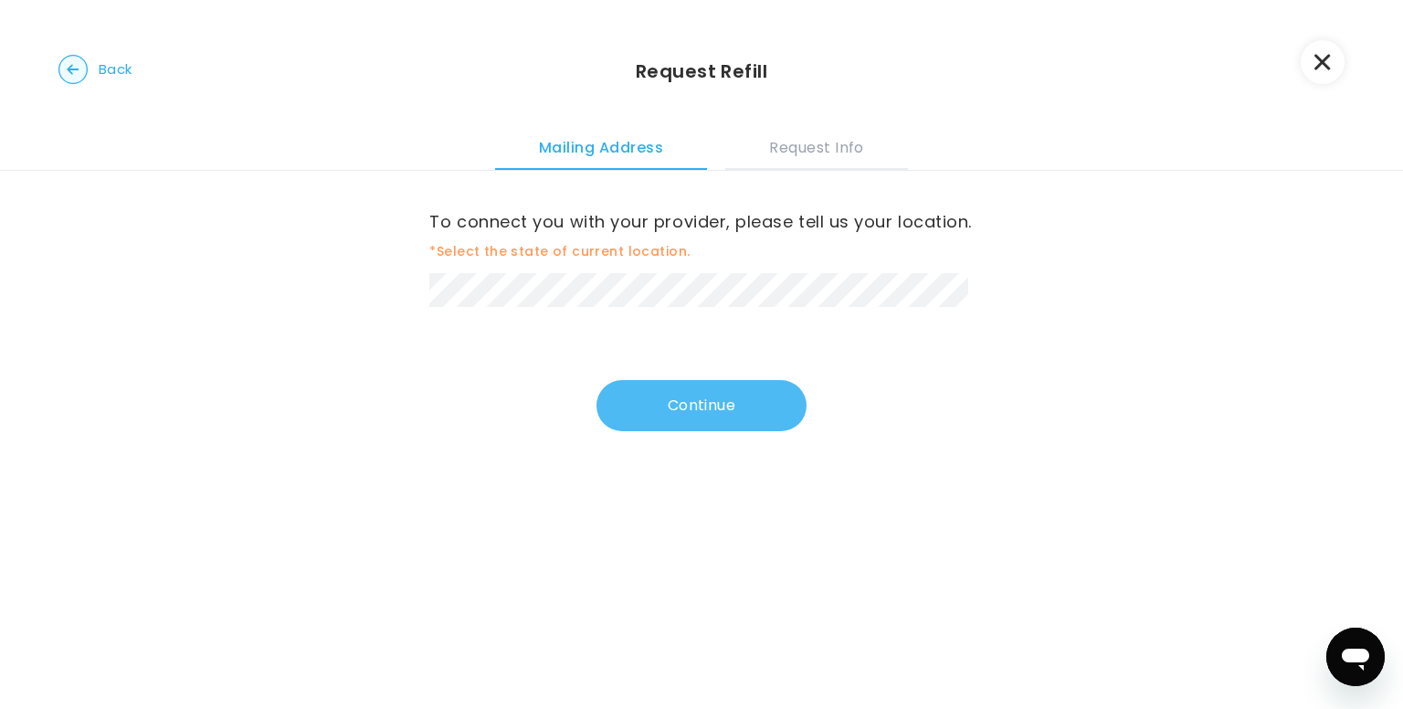
click at [662, 431] on button "Continue" at bounding box center [701, 405] width 210 height 51
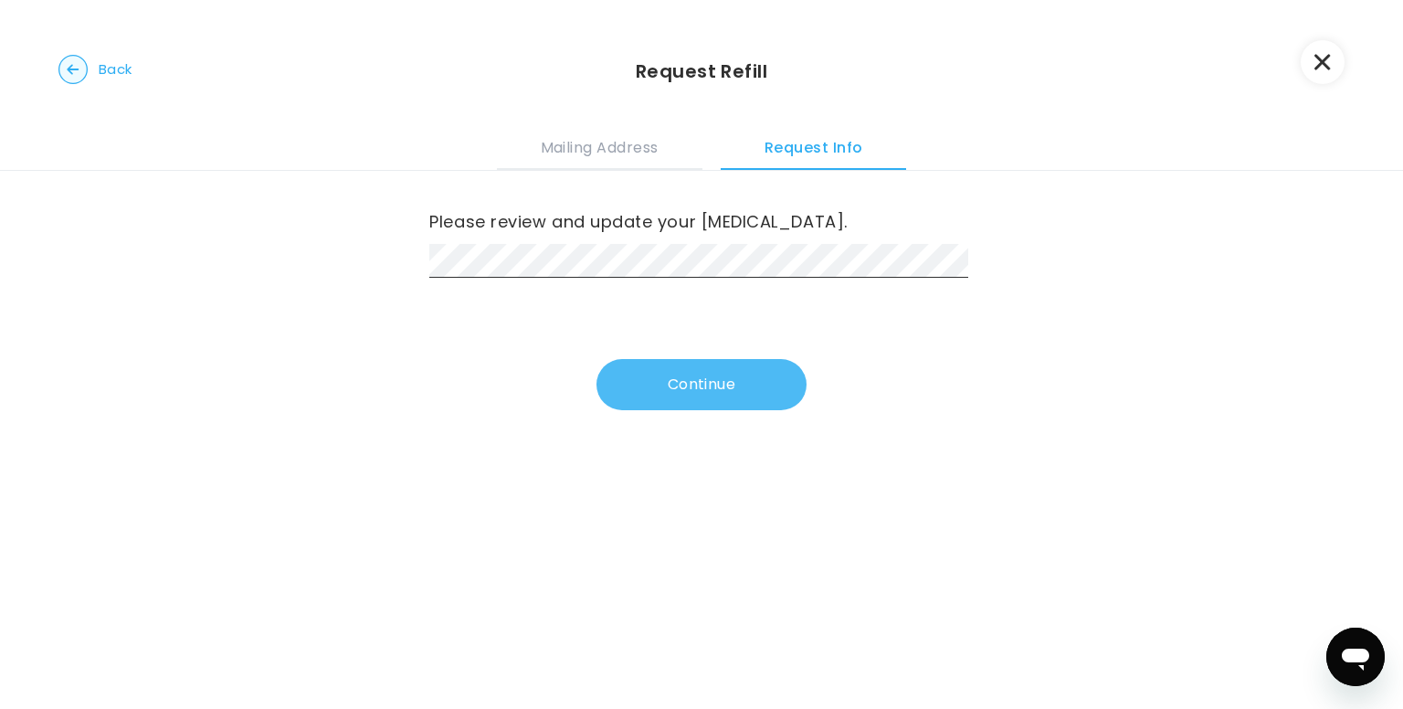
click at [702, 393] on button "Continue" at bounding box center [701, 384] width 210 height 51
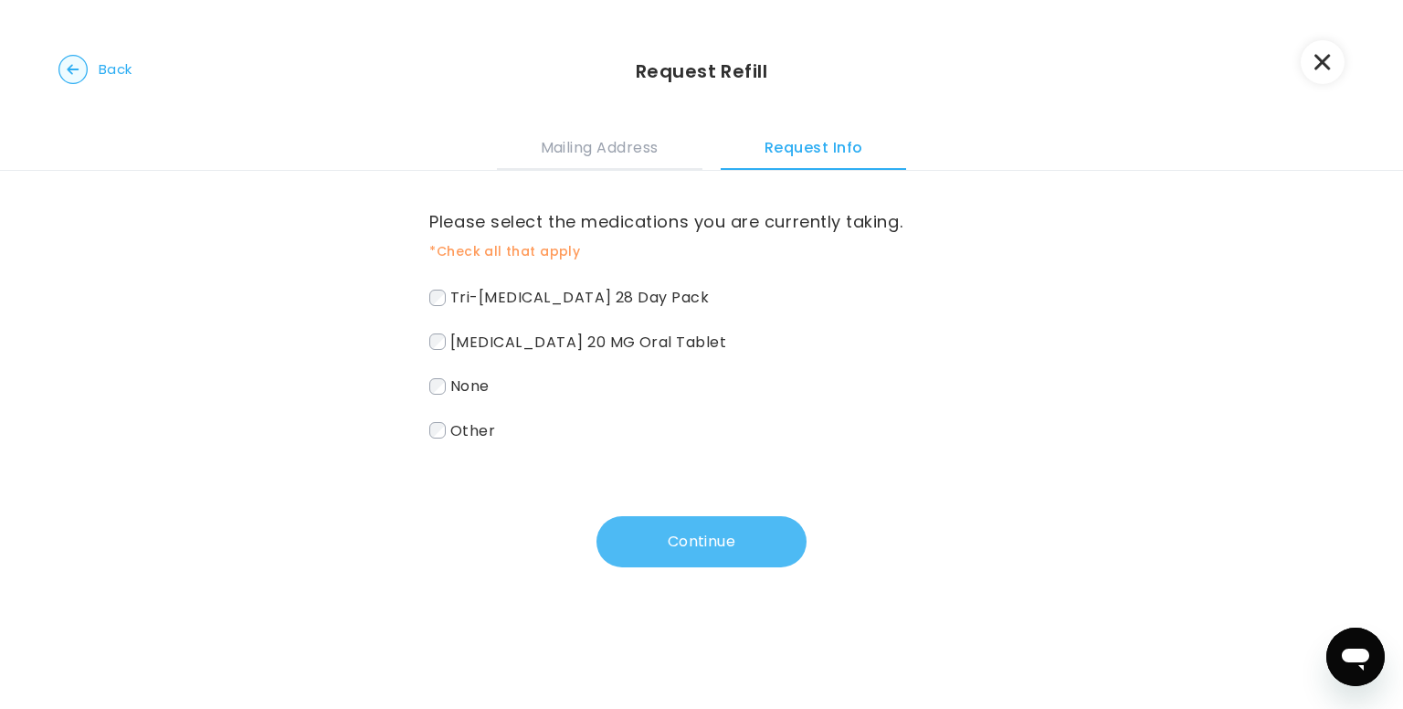
click at [636, 522] on button "Continue" at bounding box center [701, 541] width 210 height 51
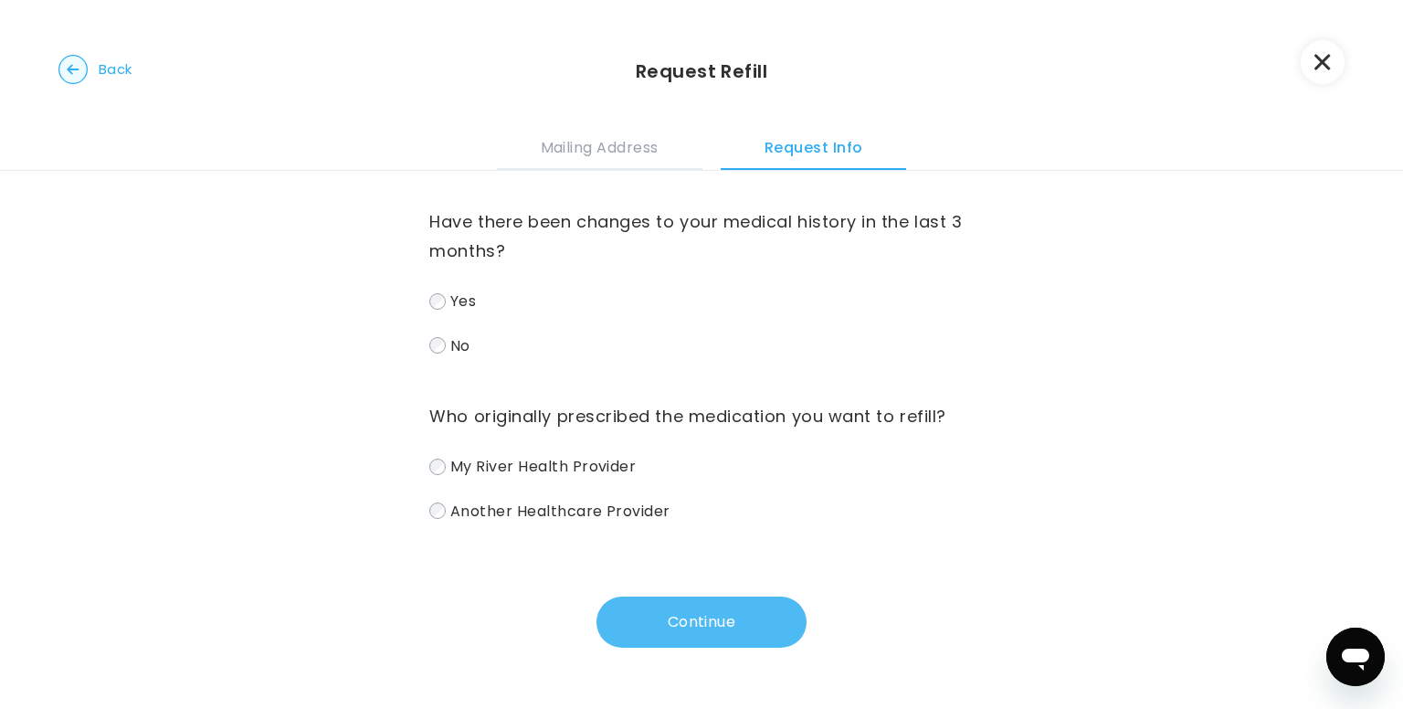
click at [678, 615] on button "Continue" at bounding box center [701, 621] width 210 height 51
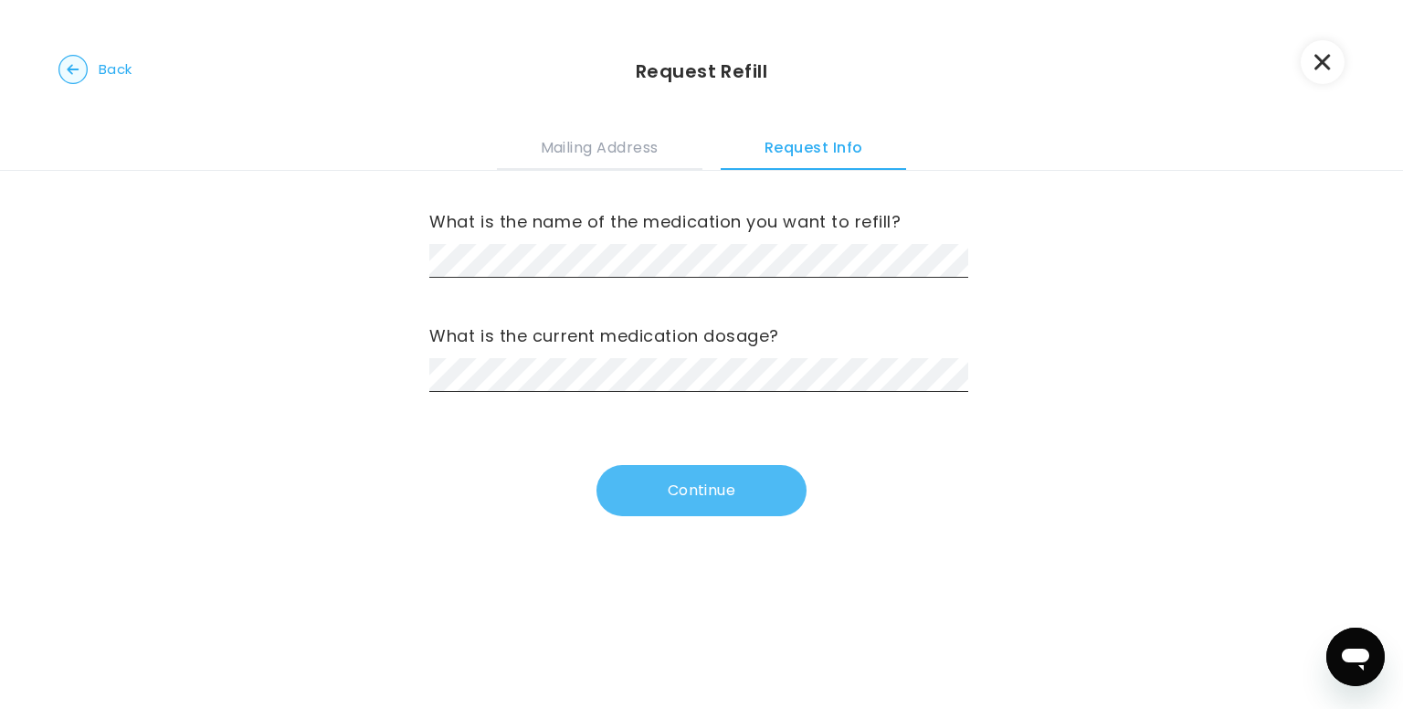
click at [686, 477] on button "Continue" at bounding box center [701, 490] width 210 height 51
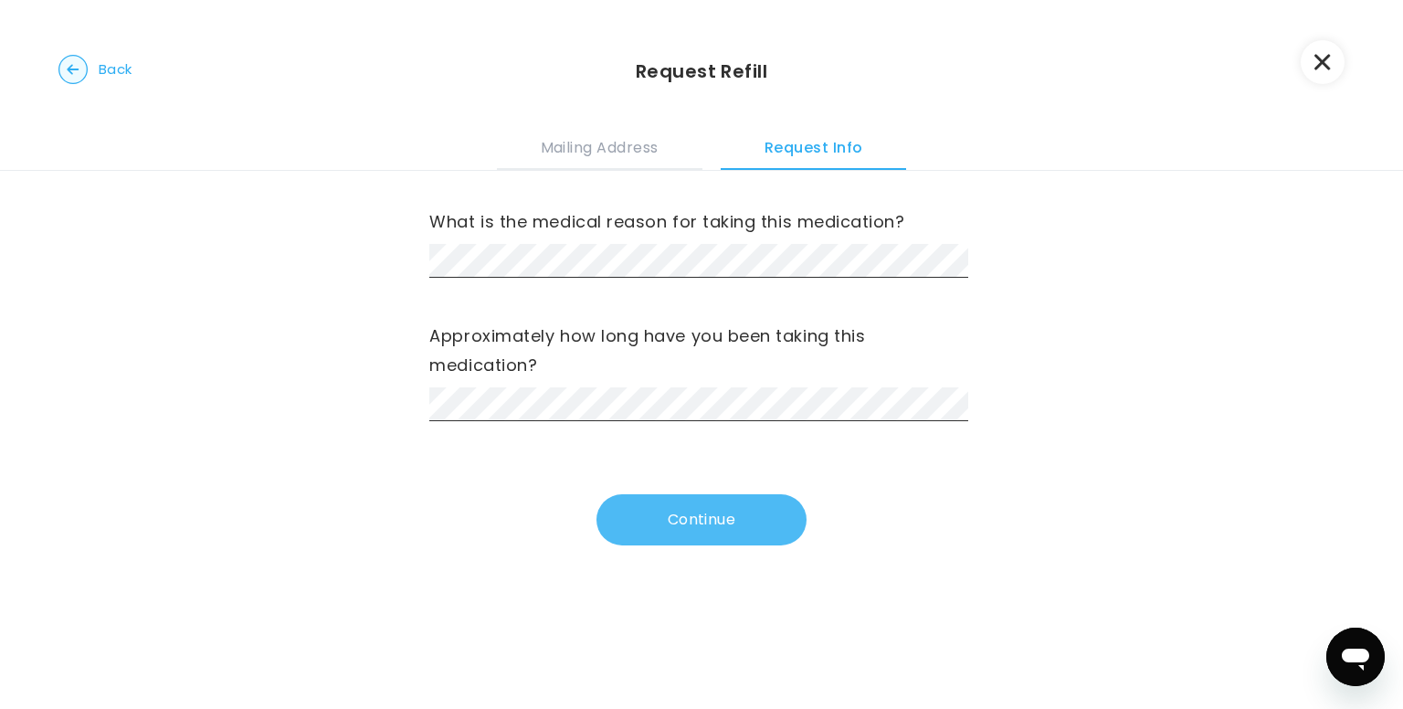
click at [700, 519] on button "Continue" at bounding box center [701, 519] width 210 height 51
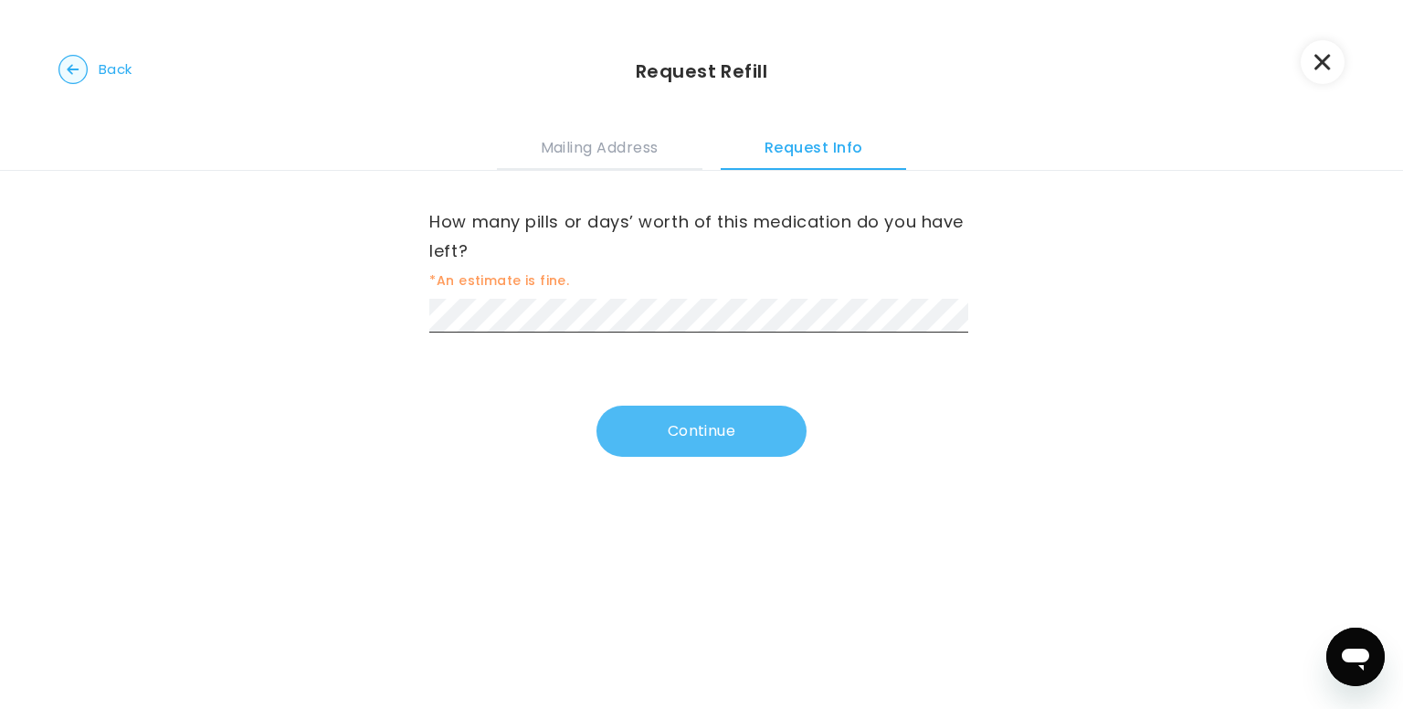
click at [667, 436] on button "Continue" at bounding box center [701, 431] width 210 height 51
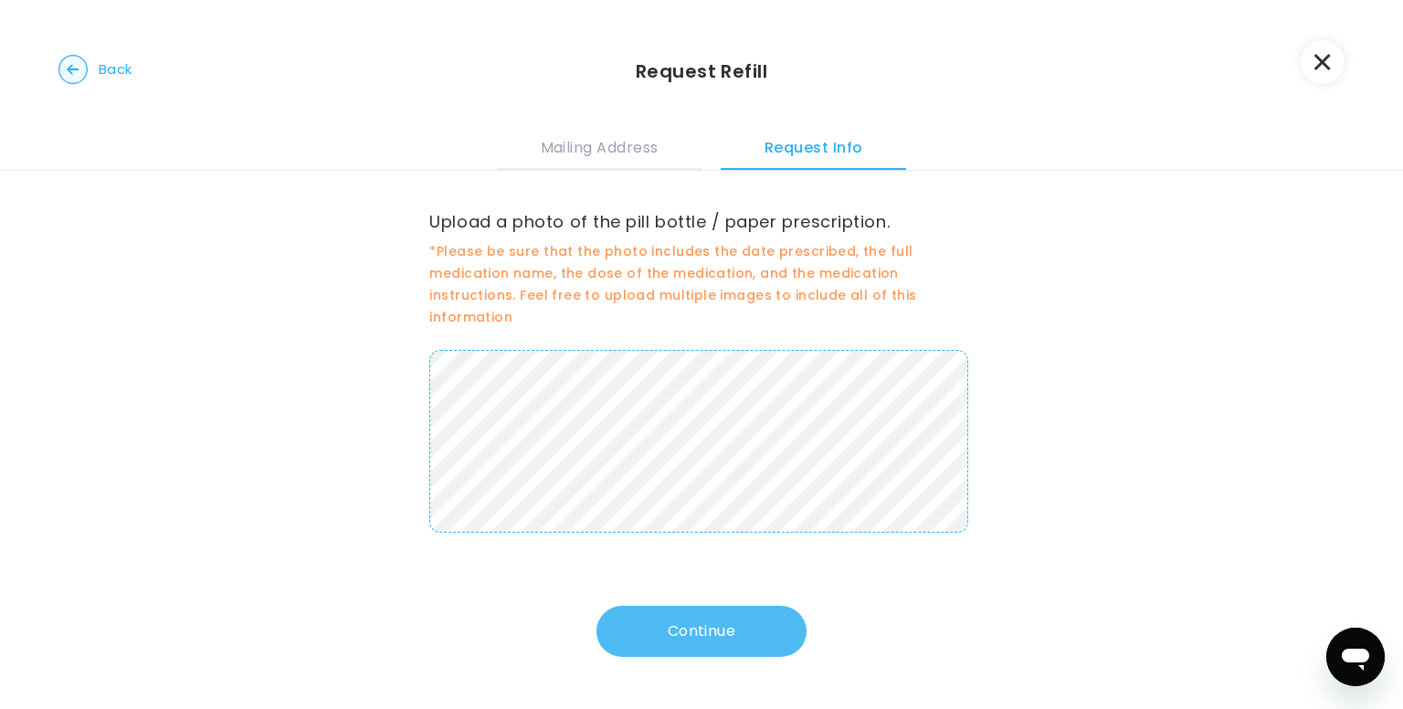
click at [705, 631] on button "Continue" at bounding box center [701, 631] width 210 height 51
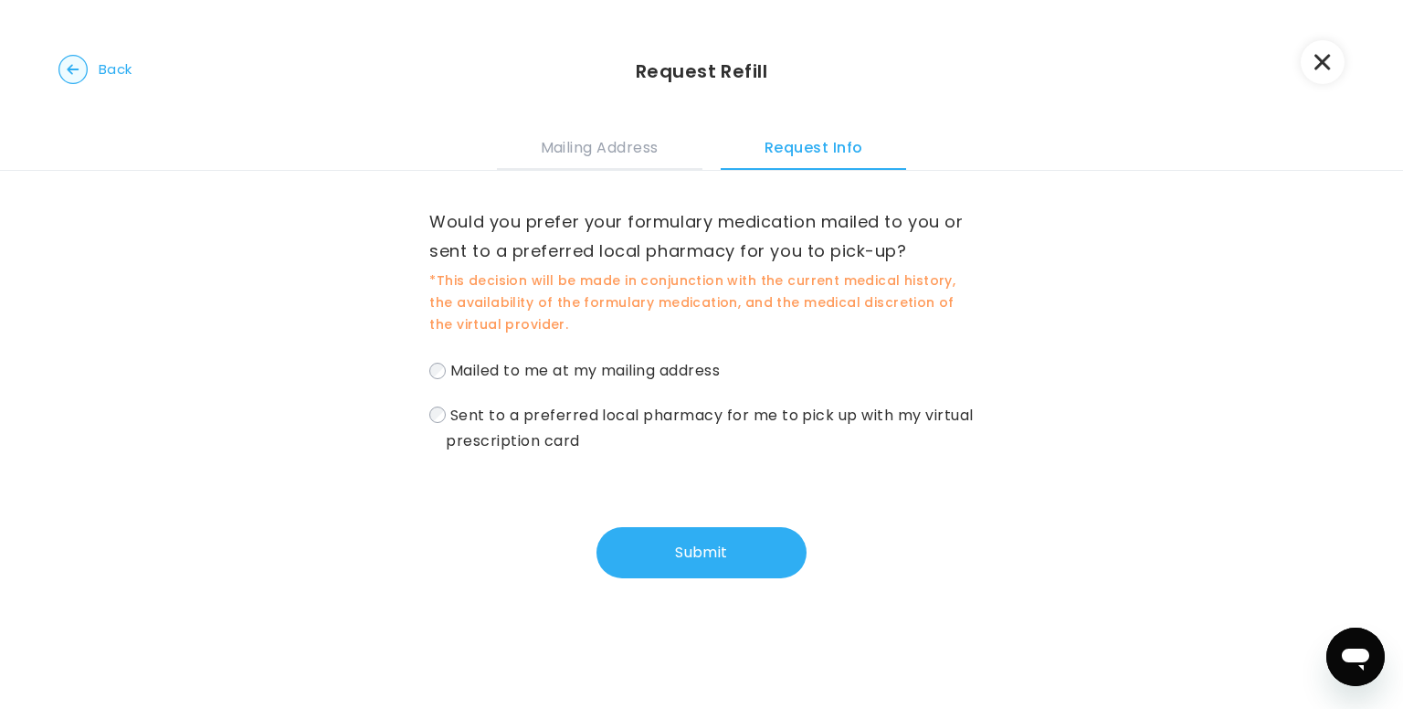
click at [541, 370] on span "Mailed to me at my mailing address" at bounding box center [584, 370] width 269 height 21
click at [712, 559] on button "Submit" at bounding box center [701, 552] width 210 height 51
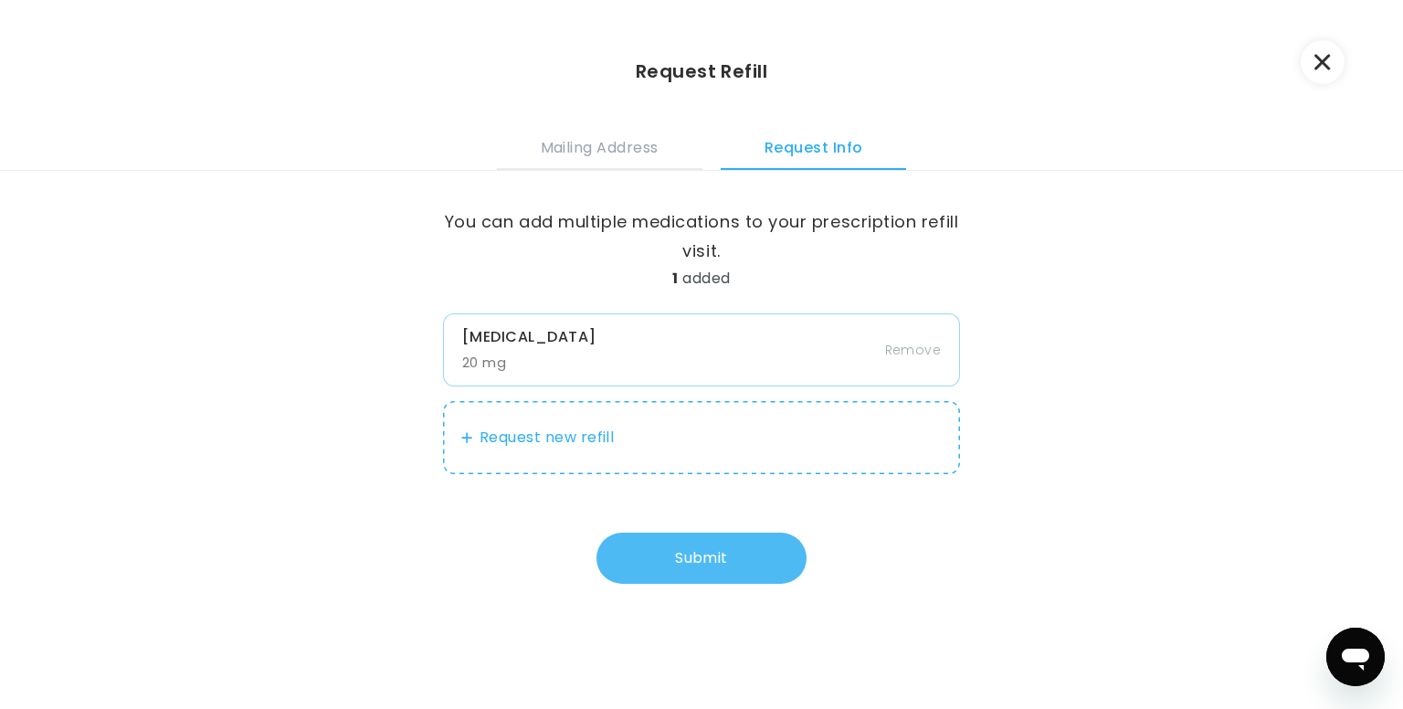
click at [734, 564] on button "Submit" at bounding box center [701, 558] width 210 height 51
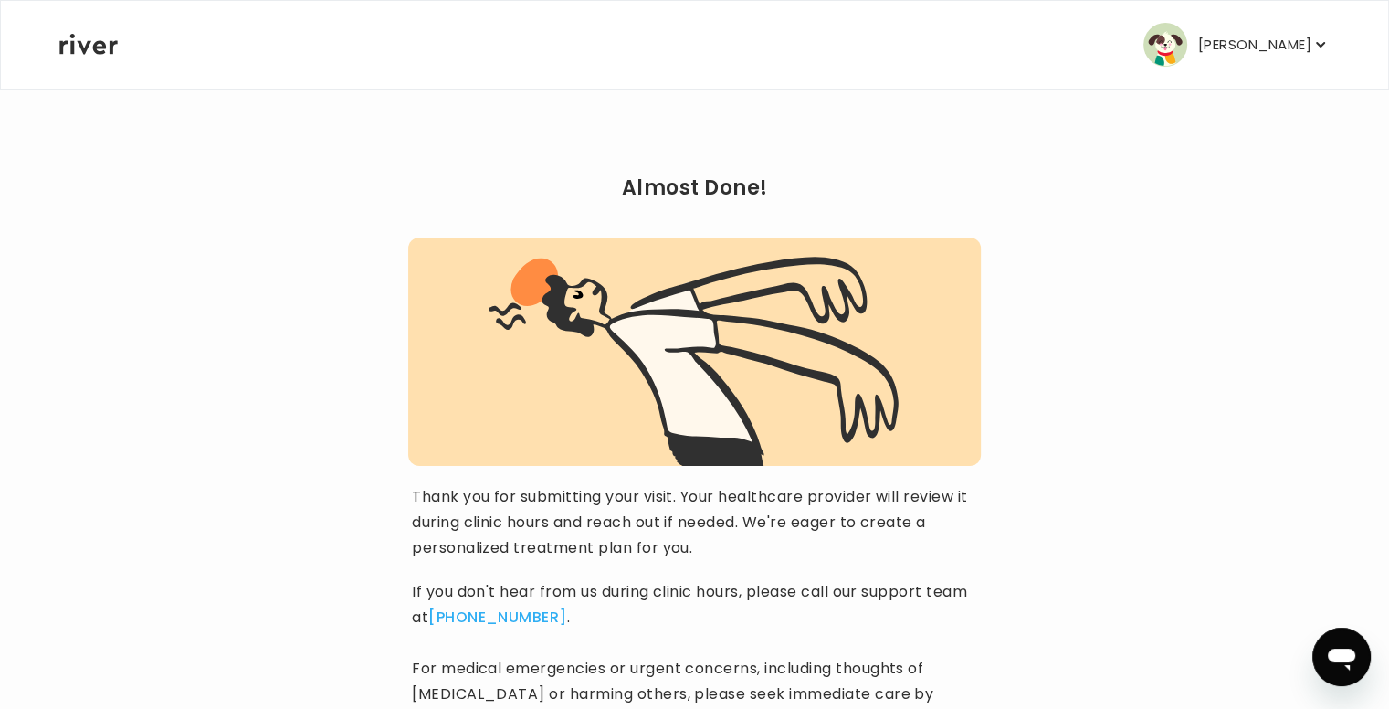
scroll to position [181, 0]
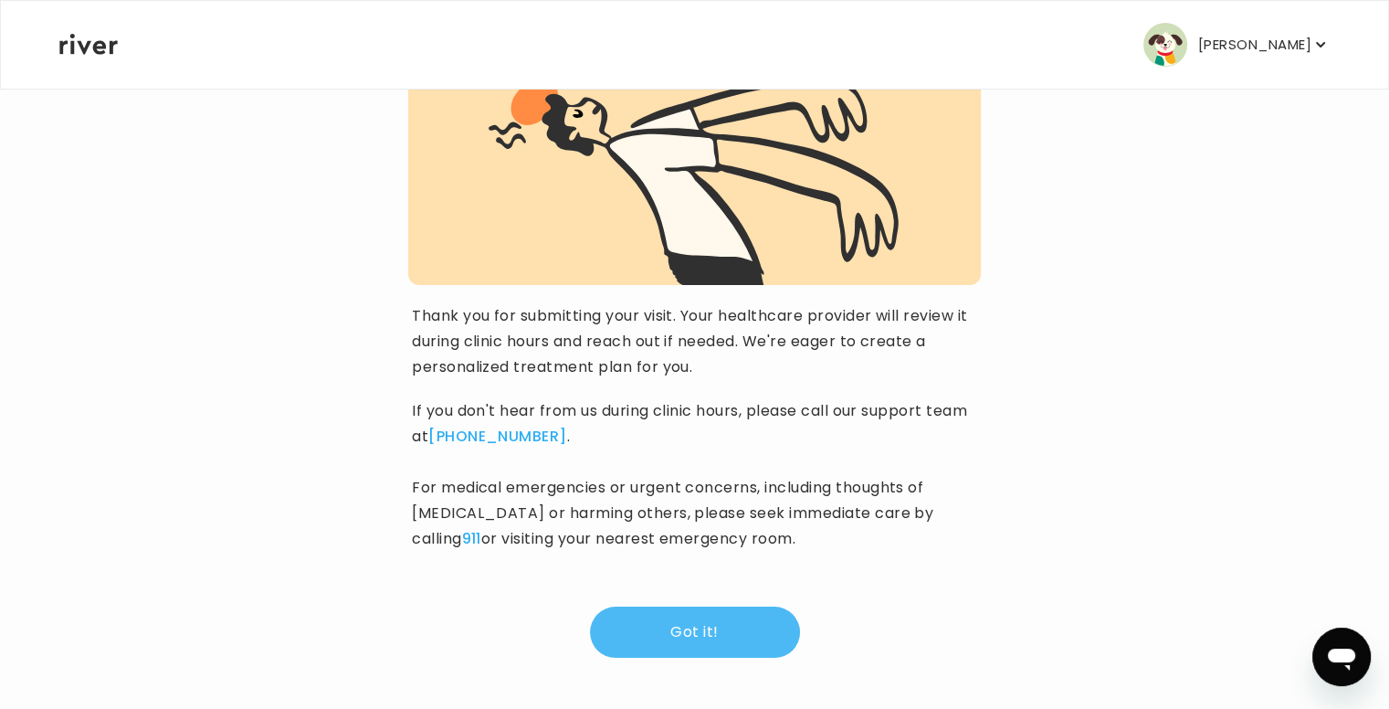
click at [734, 625] on button "Got it!" at bounding box center [695, 632] width 210 height 51
